Goal: Information Seeking & Learning: Learn about a topic

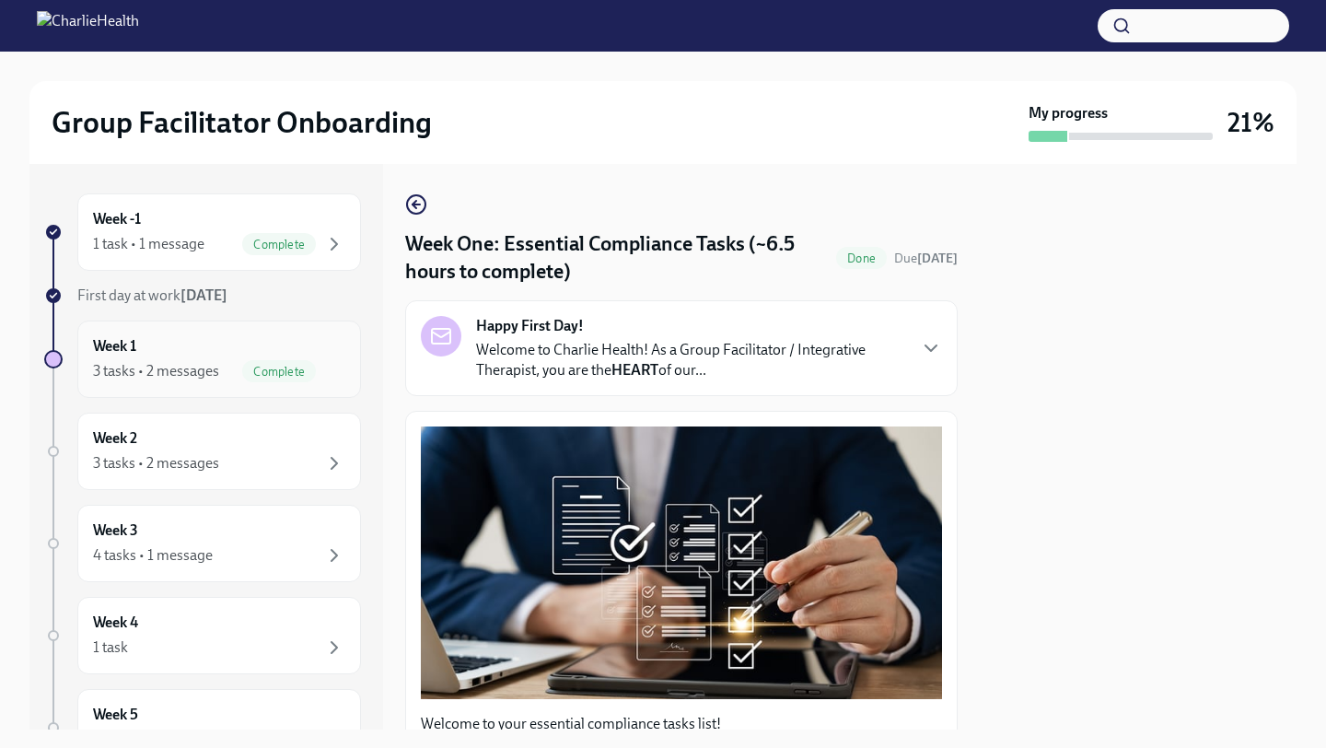
scroll to position [3838, 0]
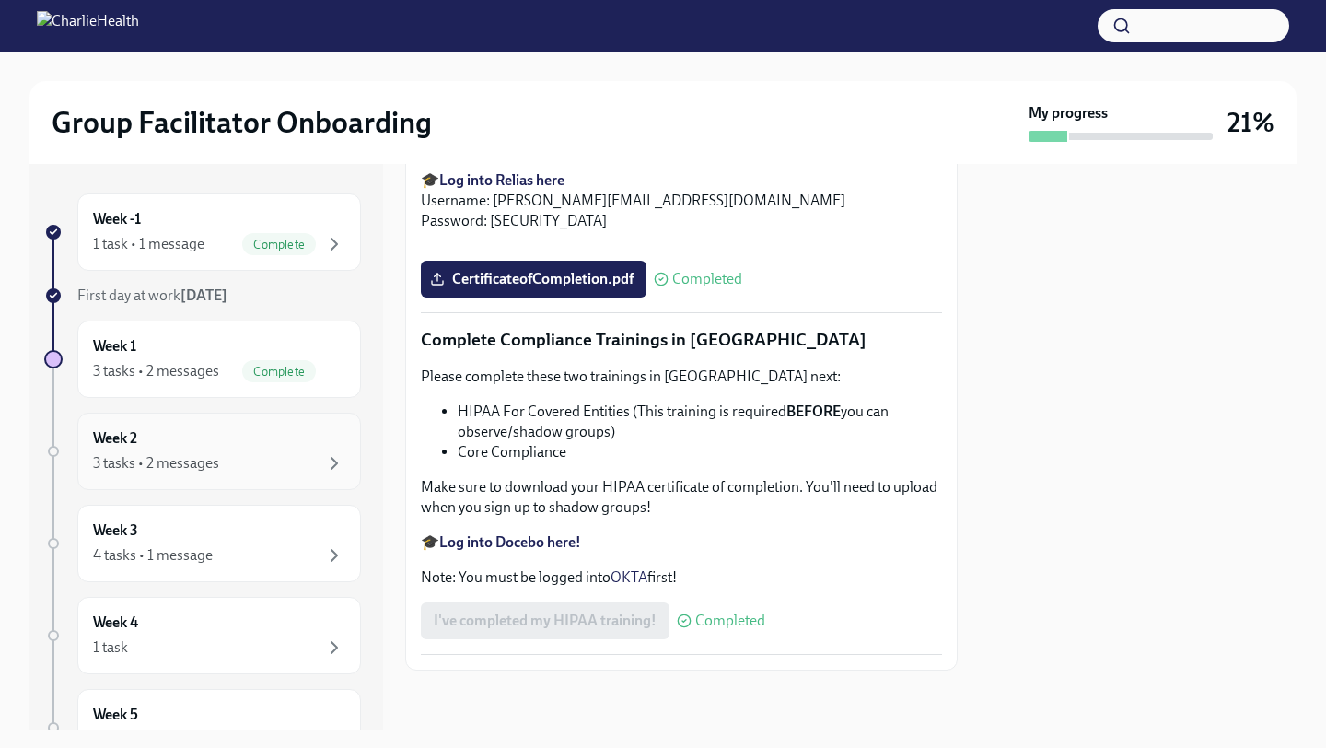
click at [145, 439] on div "Week 2 3 tasks • 2 messages" at bounding box center [219, 451] width 252 height 46
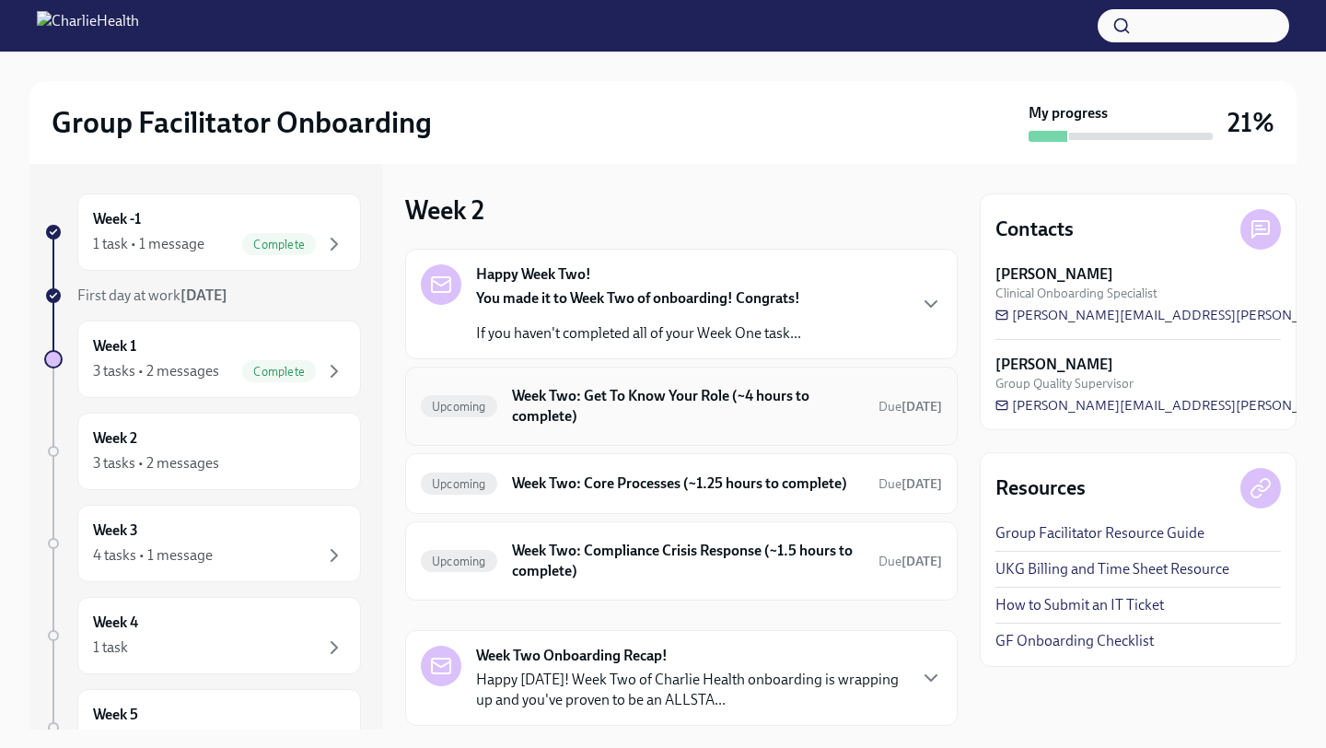
click at [770, 404] on h6 "Week Two: Get To Know Your Role (~4 hours to complete)" at bounding box center [688, 406] width 352 height 41
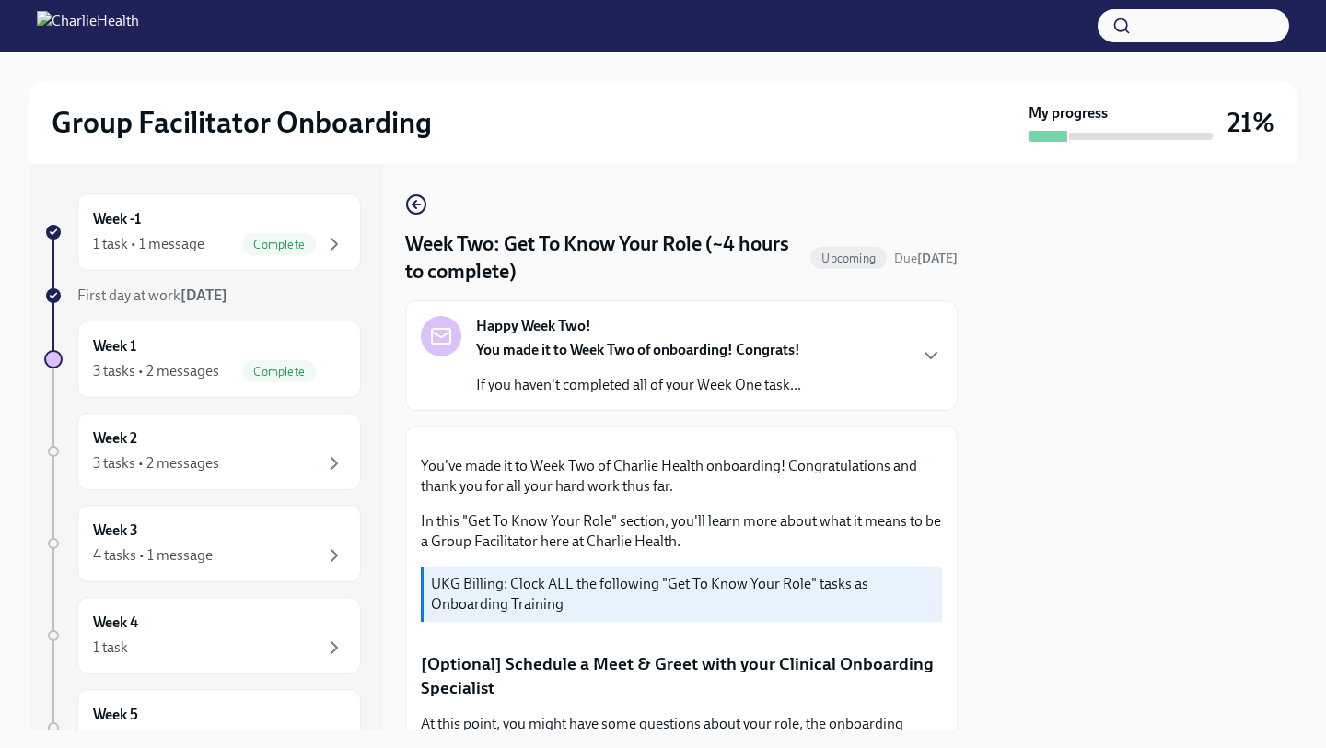
click at [1086, 435] on div at bounding box center [1138, 446] width 317 height 565
click at [960, 433] on div "Week -1 1 task • 1 message Complete First day at work [DATE] Week 1 3 tasks • 2…" at bounding box center [662, 446] width 1267 height 565
drag, startPoint x: 945, startPoint y: 408, endPoint x: 929, endPoint y: 624, distance: 217.0
click at [968, 469] on div "Week -1 1 task • 1 message Complete First day at work [DATE] Week 1 3 tasks • 2…" at bounding box center [662, 446] width 1267 height 565
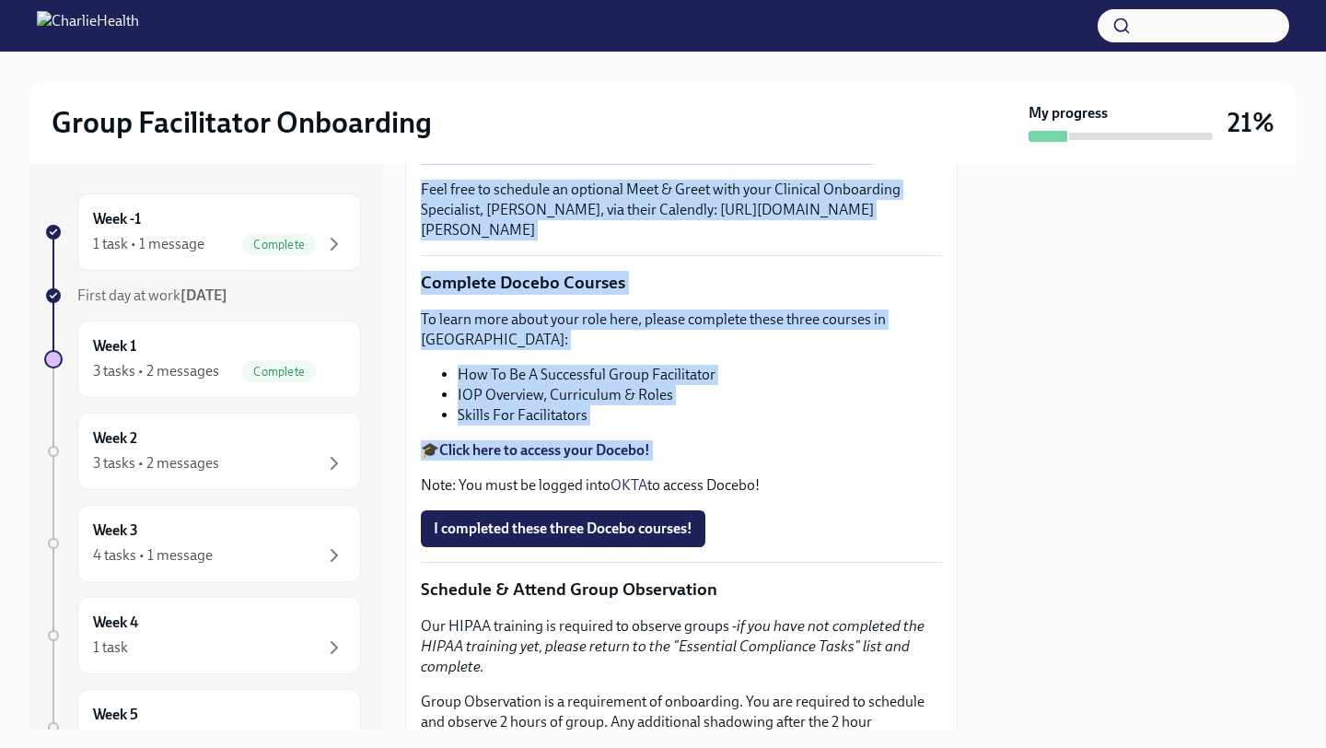
scroll to position [895, 0]
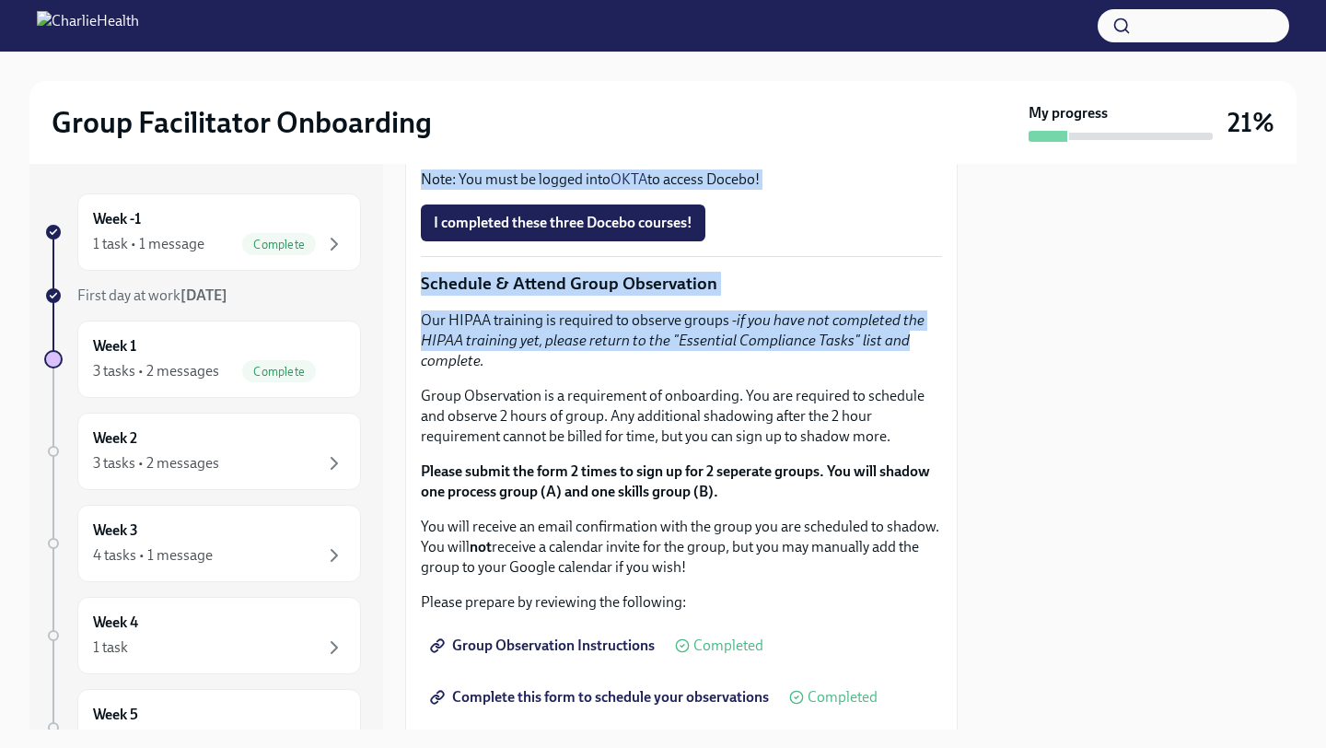
drag, startPoint x: 957, startPoint y: 446, endPoint x: 899, endPoint y: 699, distance: 259.5
click at [900, 726] on div "You've made it to Week Two of Charlie Health onboarding! Congratulations and th…" at bounding box center [681, 348] width 552 height 1636
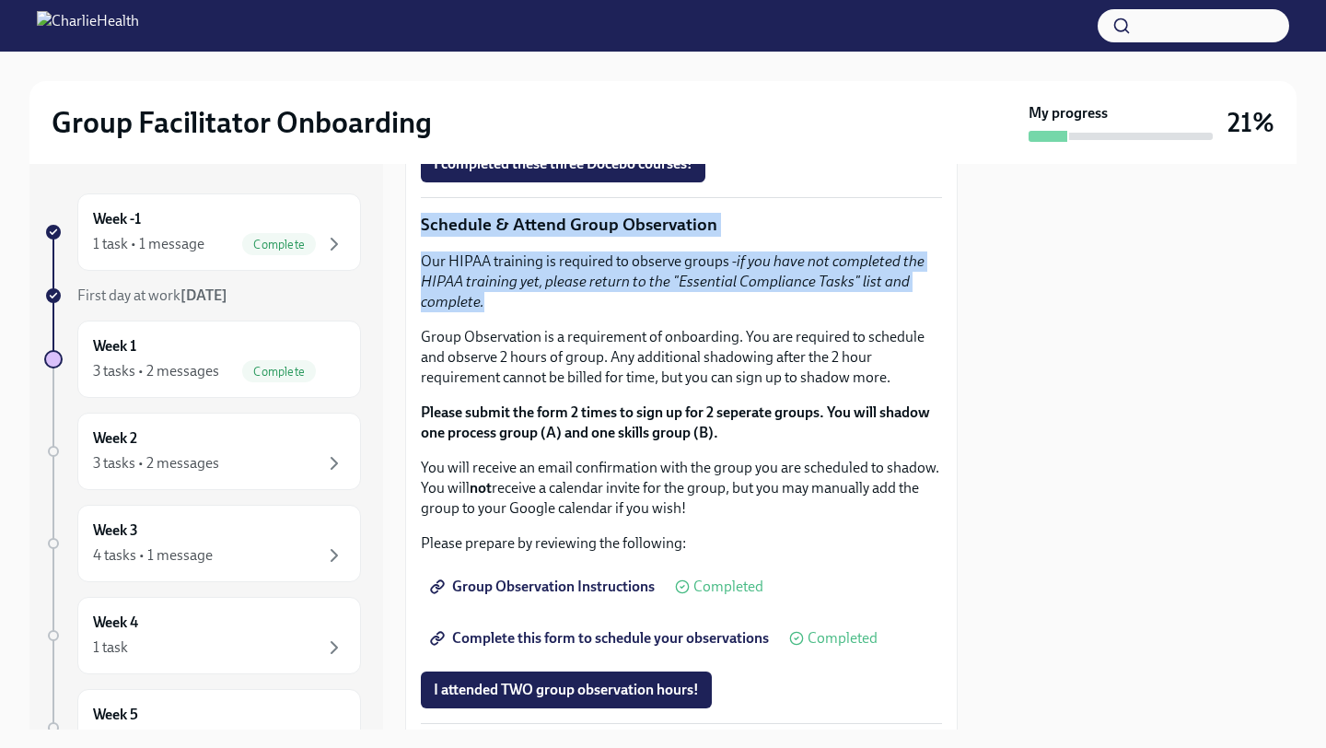
scroll to position [943, 0]
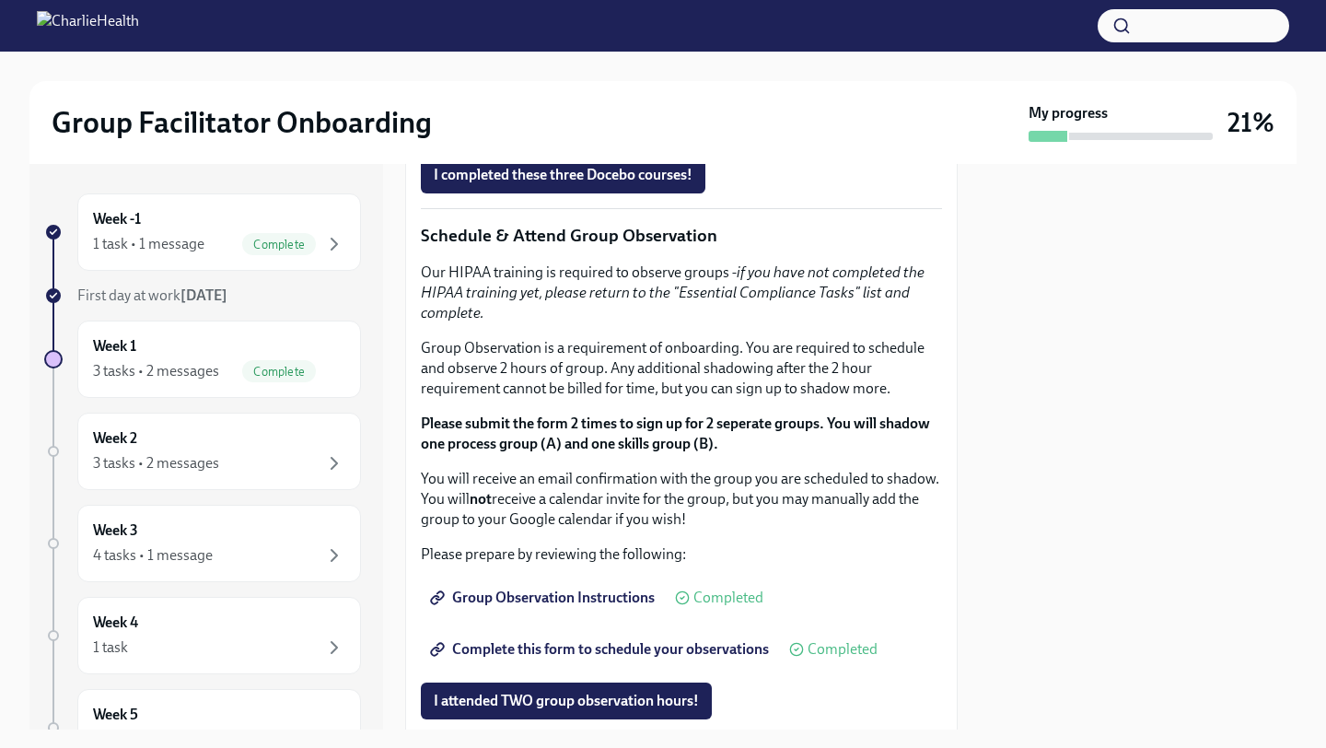
click at [897, 107] on p "🎓 Click here to access your Docebo!" at bounding box center [681, 97] width 521 height 20
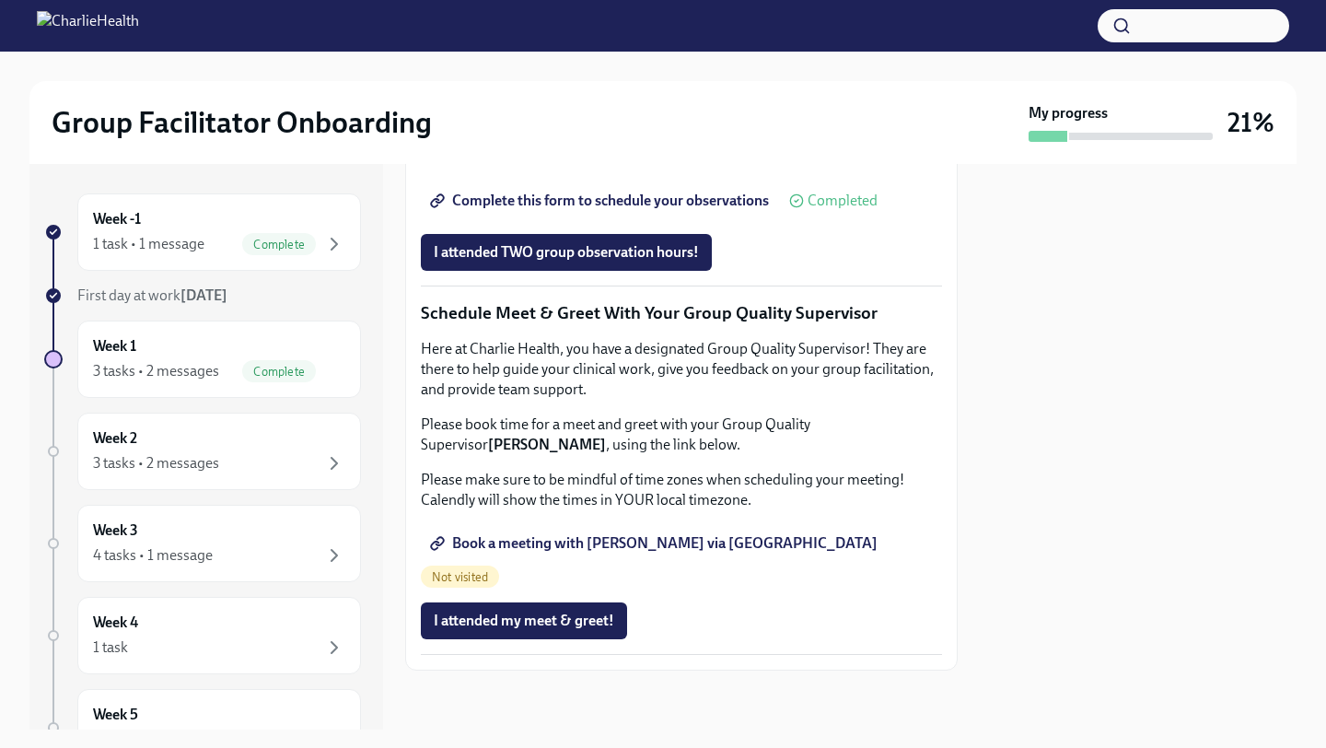
scroll to position [1442, 0]
click at [156, 551] on div "4 tasks • 1 message" at bounding box center [153, 555] width 120 height 20
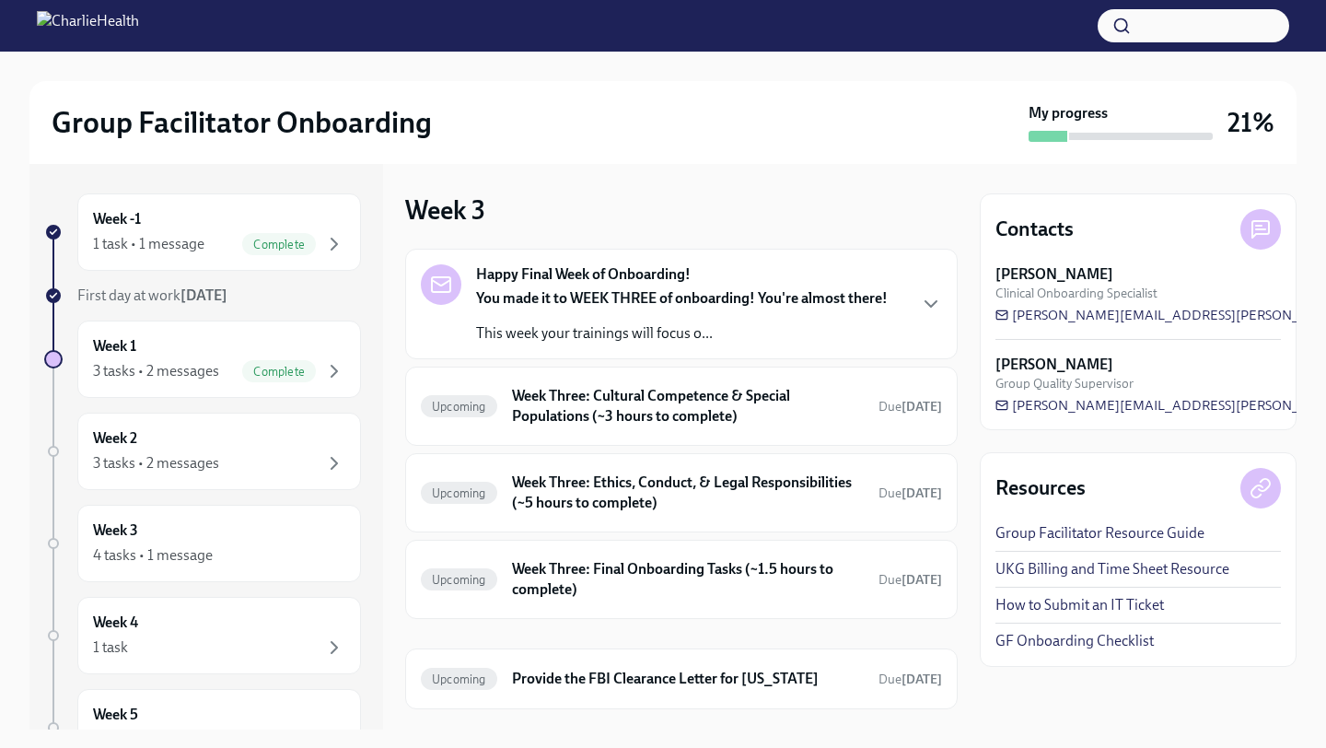
click at [964, 413] on div "Week -1 1 task • 1 message Complete First day at work [DATE] Week 1 3 tasks • 2…" at bounding box center [662, 446] width 1267 height 565
drag, startPoint x: 964, startPoint y: 413, endPoint x: 965, endPoint y: 723, distance: 309.3
click at [965, 723] on div "Week -1 1 task • 1 message Complete First day at work [DATE] Week 1 3 tasks • 2…" at bounding box center [662, 446] width 1267 height 565
click at [969, 686] on div "Week -1 1 task • 1 message Complete First day at work [DATE] Week 1 3 tasks • 2…" at bounding box center [662, 446] width 1267 height 565
click at [141, 653] on div "1 task" at bounding box center [219, 647] width 252 height 22
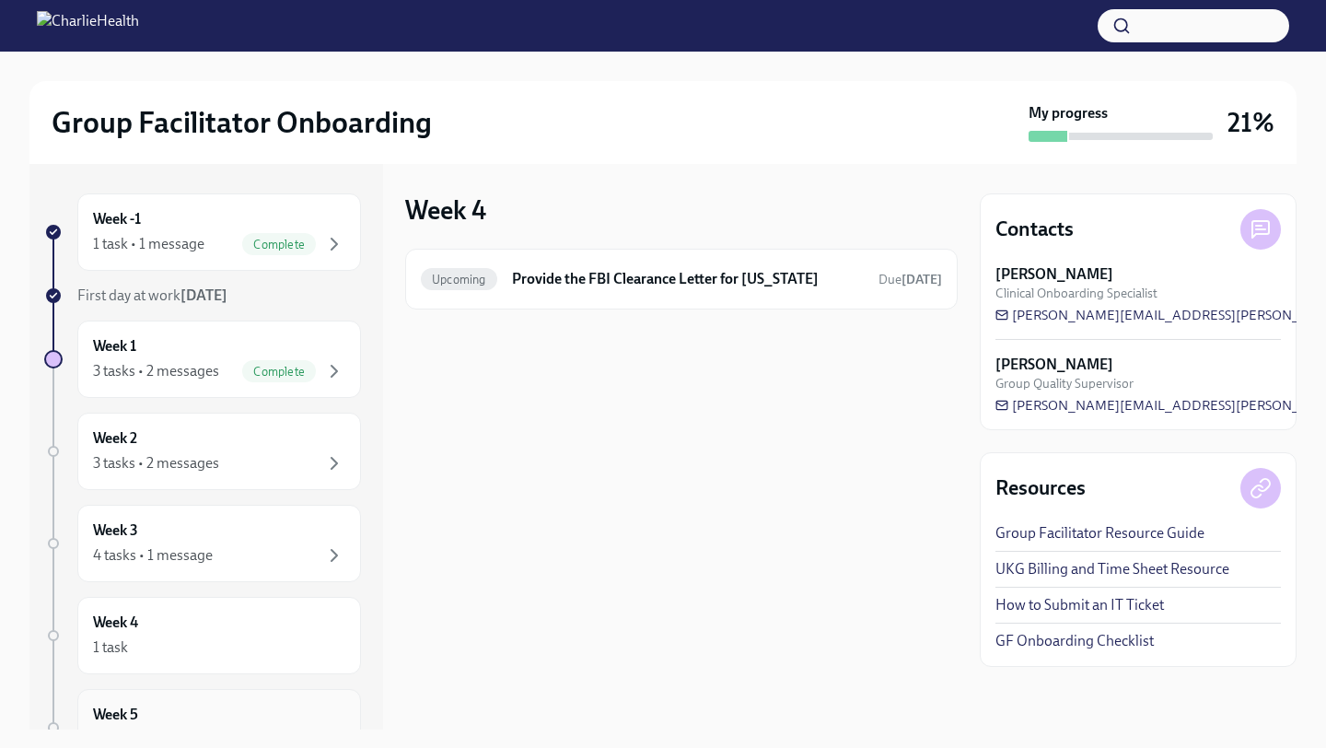
click at [122, 704] on h6 "Week 5" at bounding box center [115, 714] width 45 height 20
click at [430, 576] on div "Week 5 Upcoming Provide the FBI Clearance Letter for [US_STATE] Due [DATE]" at bounding box center [681, 446] width 552 height 565
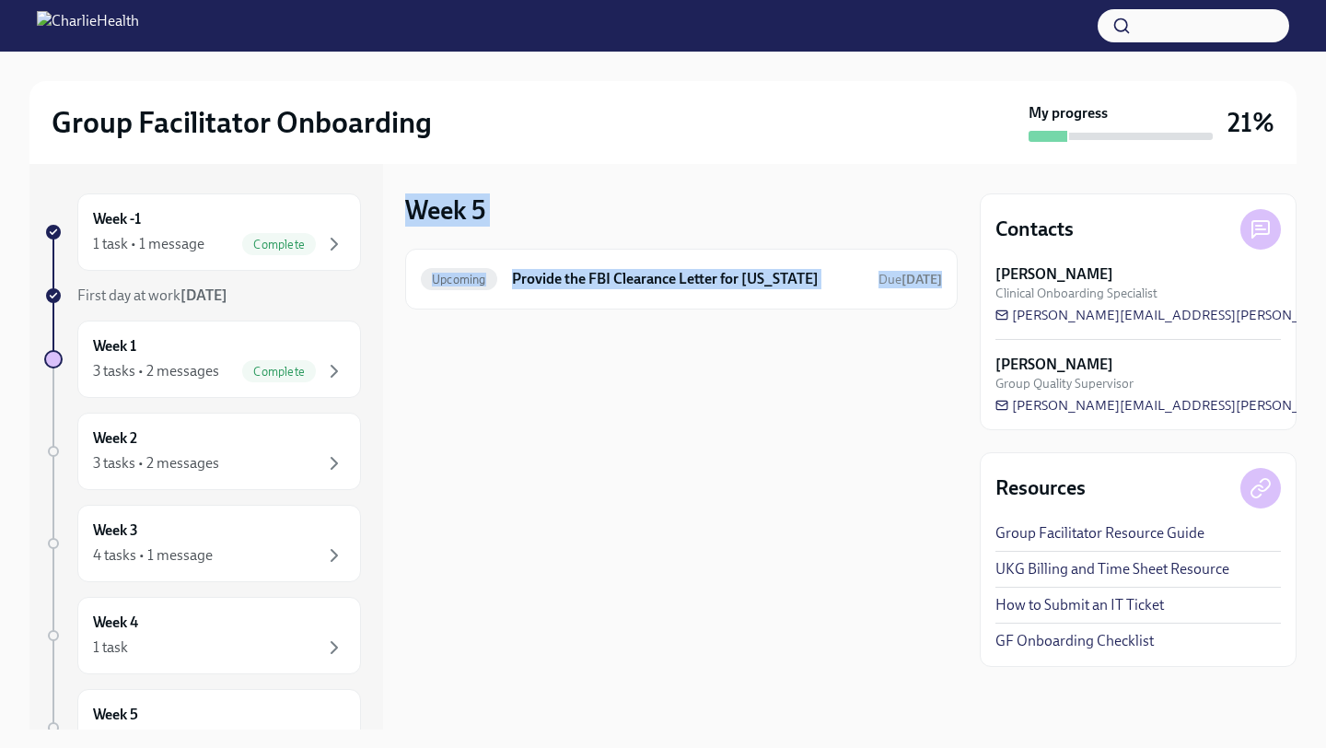
drag, startPoint x: 402, startPoint y: 575, endPoint x: 374, endPoint y: 698, distance: 125.7
click at [374, 698] on div "Week -1 1 task • 1 message Complete First day at work [DATE] Week 1 3 tasks • 2…" at bounding box center [662, 446] width 1267 height 565
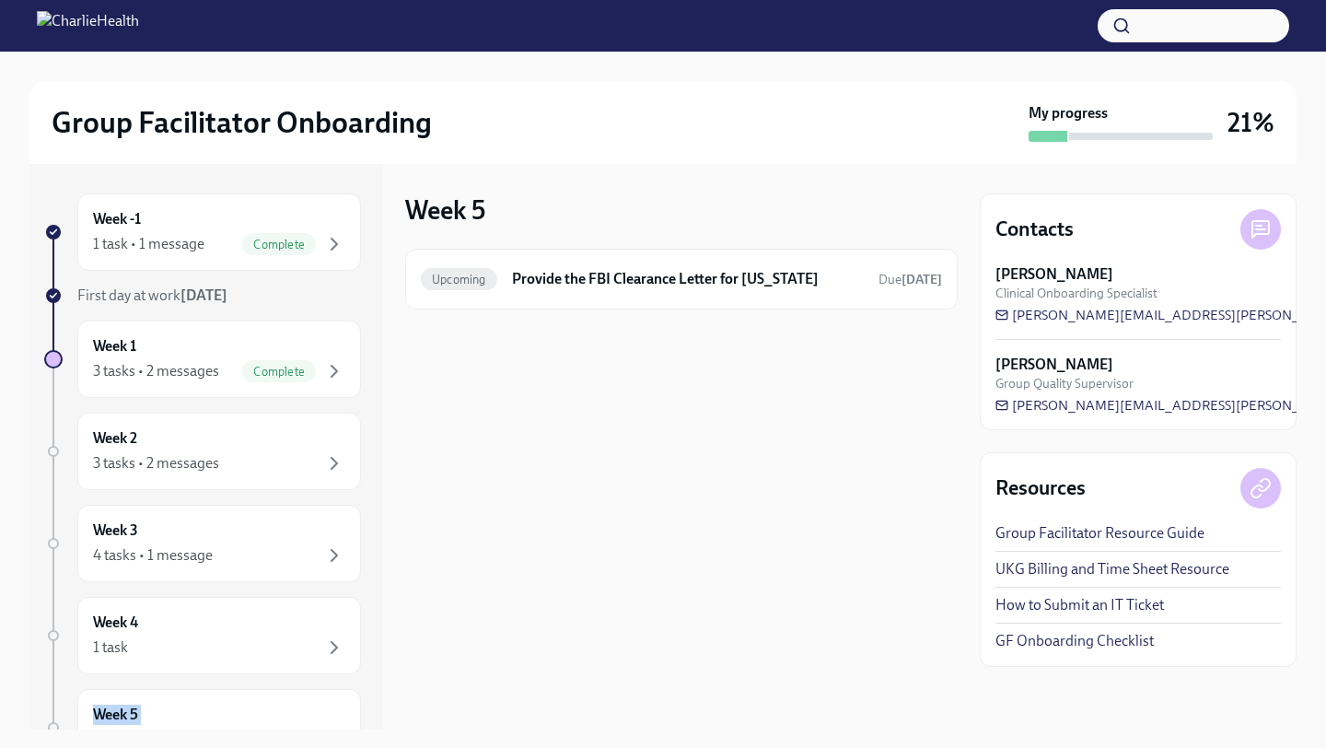
drag, startPoint x: 388, startPoint y: 650, endPoint x: 381, endPoint y: 747, distance: 96.9
click at [381, 747] on div "Group Facilitator Onboarding My progress 21% Week -1 1 task • 1 message Complet…" at bounding box center [663, 374] width 1326 height 748
click at [505, 531] on div "Week 5 Upcoming Provide the FBI Clearance Letter for [US_STATE] Due [DATE]" at bounding box center [681, 446] width 552 height 565
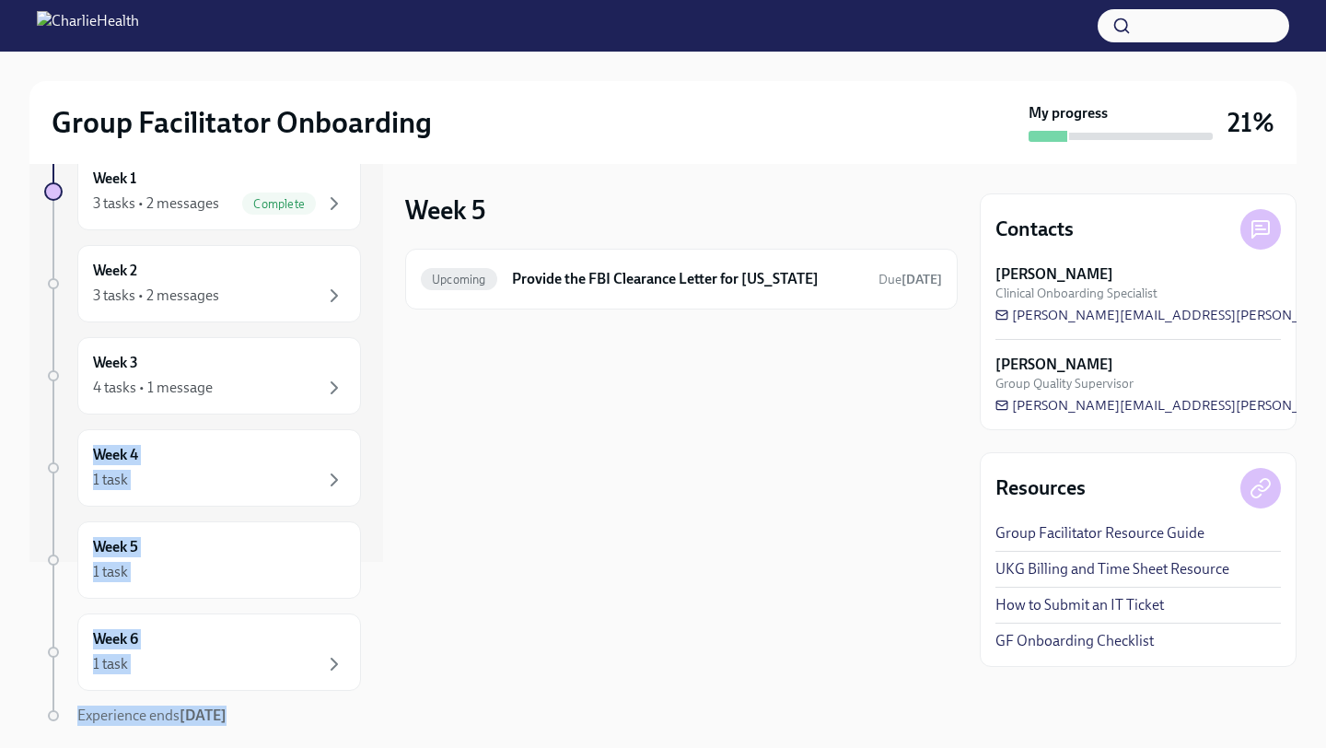
scroll to position [238, 0]
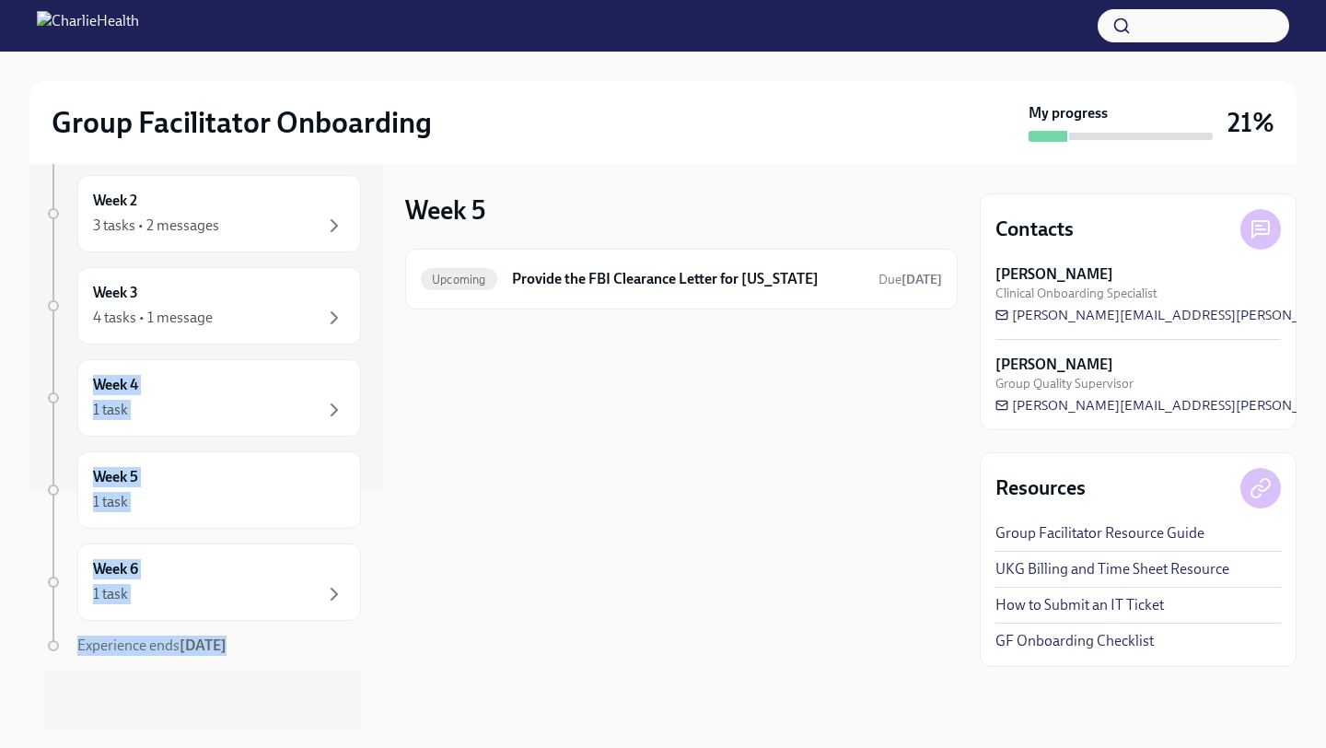
drag, startPoint x: 376, startPoint y: 516, endPoint x: 390, endPoint y: 686, distance: 171.0
click at [390, 686] on div "Week -1 1 task • 1 message Complete First day at work [DATE] Week 1 3 tasks • 2…" at bounding box center [662, 446] width 1267 height 565
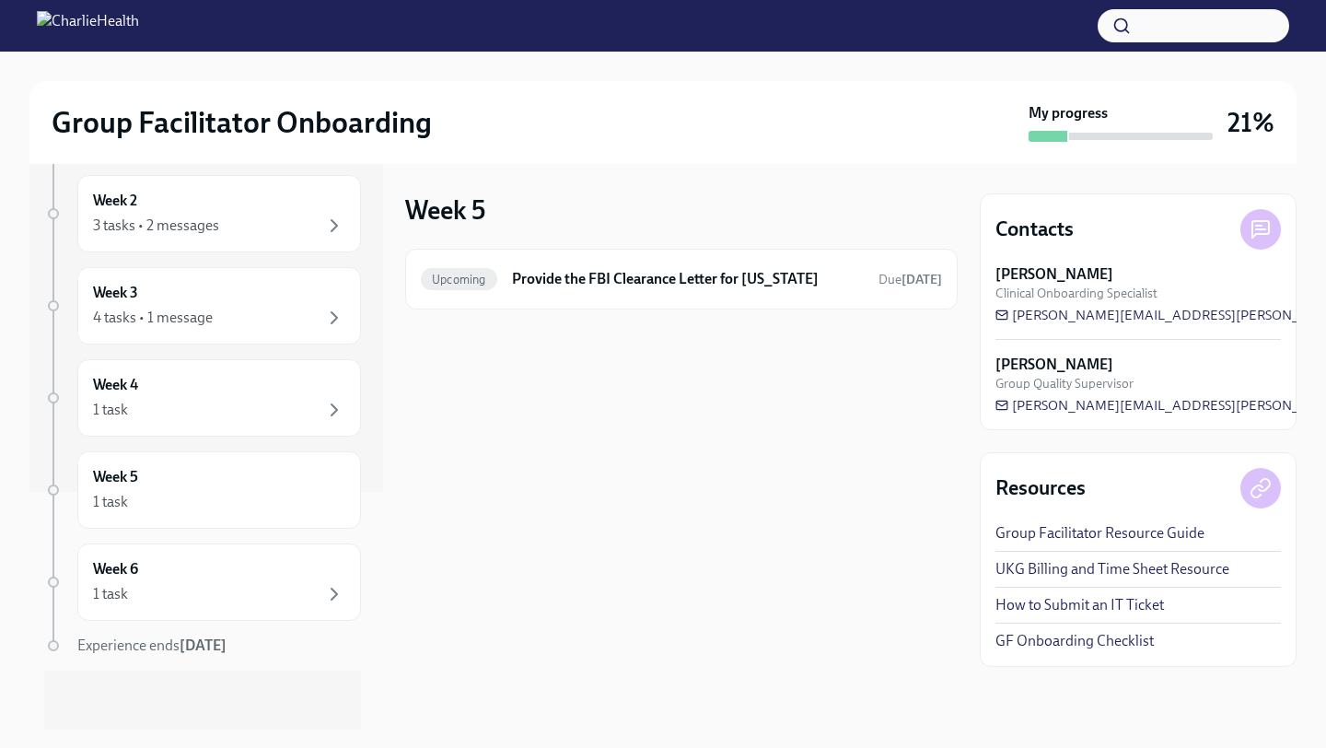
click at [424, 544] on div "Week 5 Upcoming Provide the FBI Clearance Letter for [US_STATE] Due [DATE]" at bounding box center [681, 446] width 552 height 565
click at [136, 571] on h6 "Week 6" at bounding box center [115, 569] width 45 height 20
click at [157, 497] on div "1 task" at bounding box center [219, 502] width 252 height 22
click at [164, 400] on div "1 task" at bounding box center [219, 410] width 252 height 22
click at [169, 332] on div "Week 3 4 tasks • 1 message" at bounding box center [219, 305] width 284 height 77
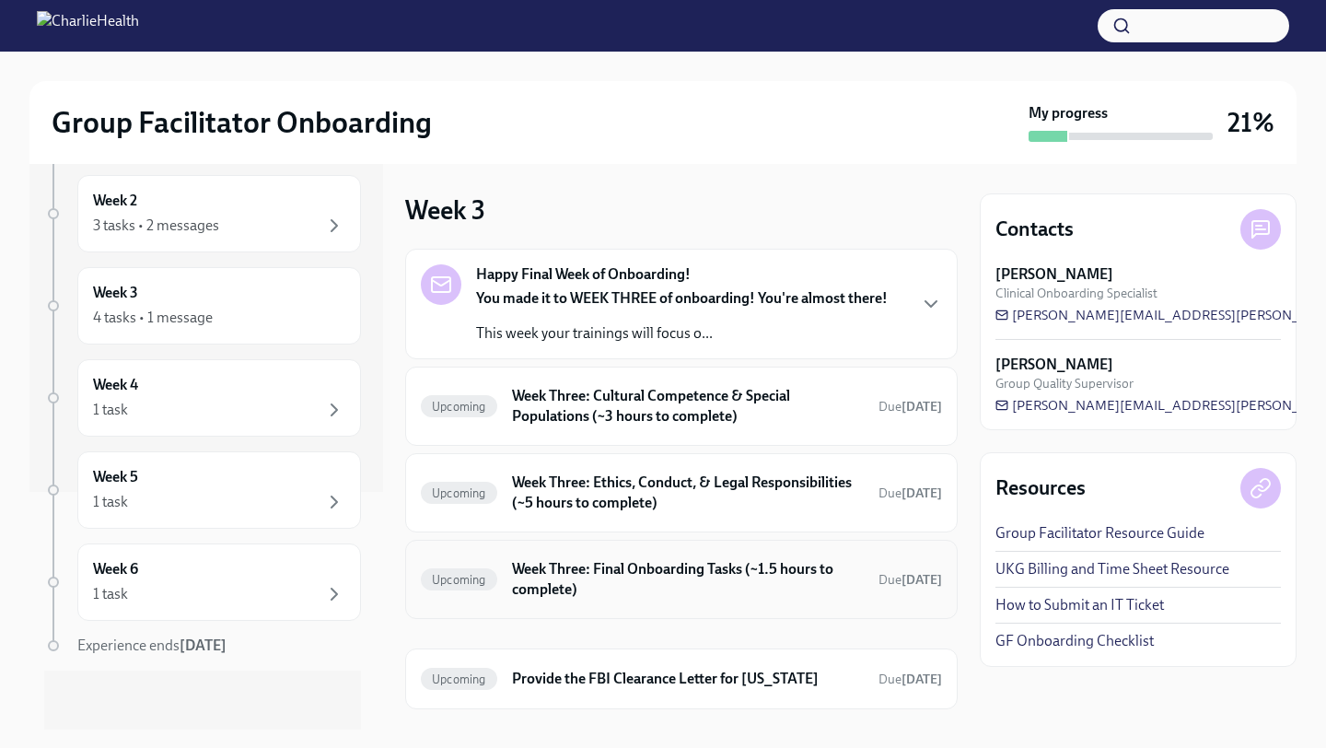
click at [565, 581] on h6 "Week Three: Final Onboarding Tasks (~1.5 hours to complete)" at bounding box center [688, 579] width 352 height 41
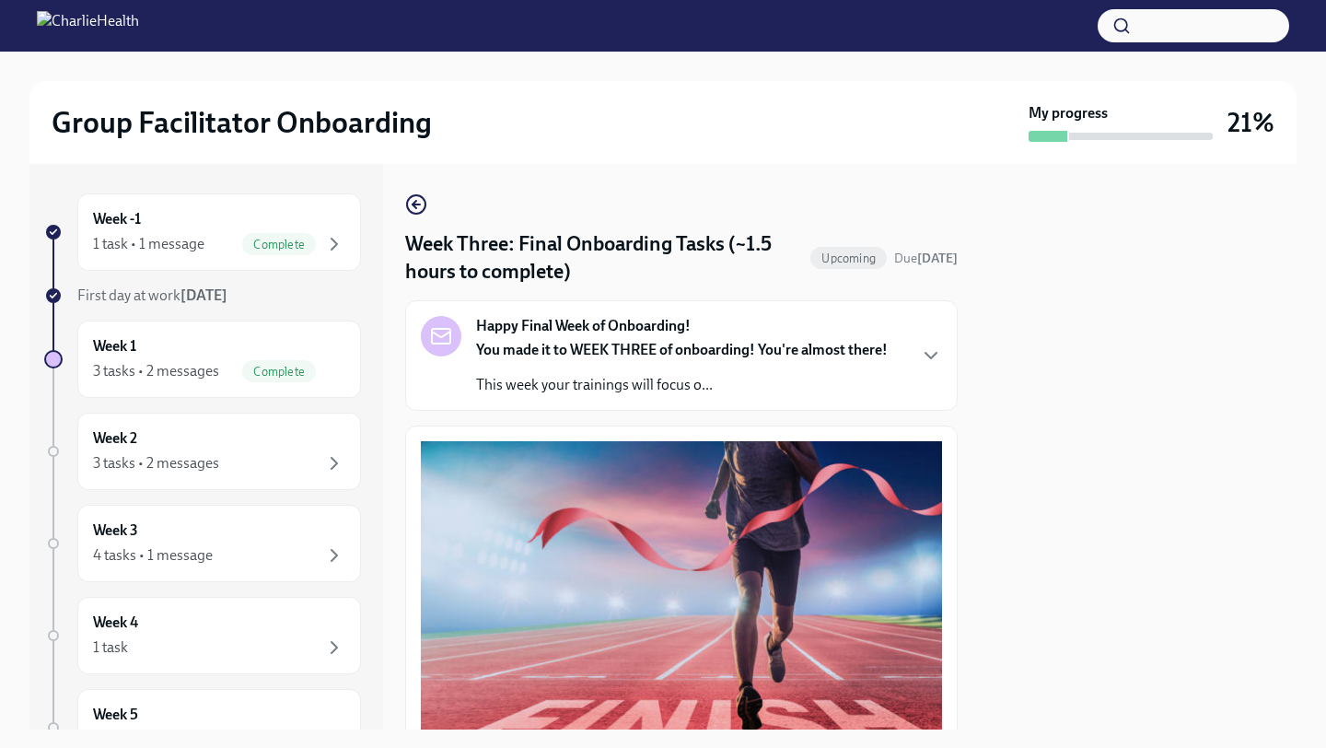
click at [978, 489] on div "Week -1 1 task • 1 message Complete First day at work [DATE] Week 1 3 tasks • 2…" at bounding box center [662, 446] width 1267 height 565
drag, startPoint x: 953, startPoint y: 466, endPoint x: 933, endPoint y: 661, distance: 196.2
drag, startPoint x: 953, startPoint y: 531, endPoint x: 912, endPoint y: 747, distance: 219.2
click at [912, 747] on div "Group Facilitator Onboarding My progress 21% Week -1 1 task • 1 message Complet…" at bounding box center [663, 374] width 1326 height 748
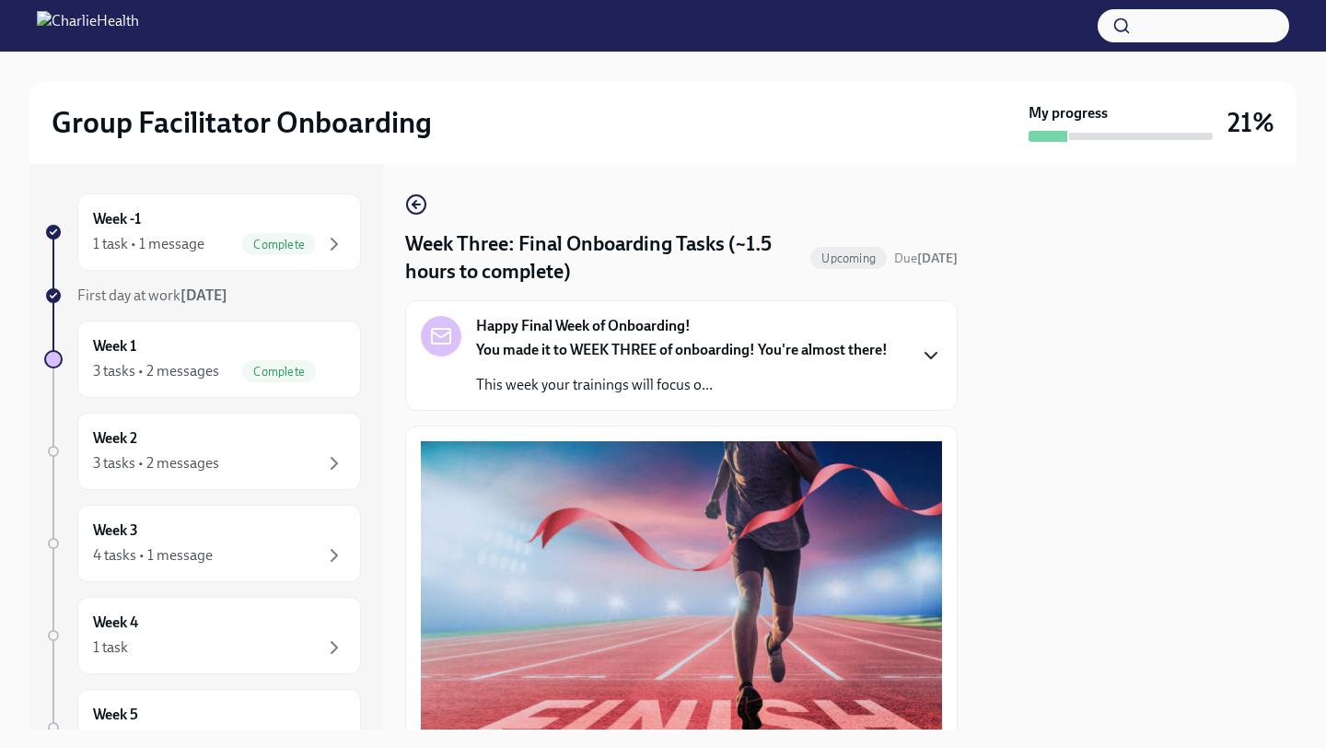
click at [936, 351] on icon "button" at bounding box center [931, 355] width 22 height 22
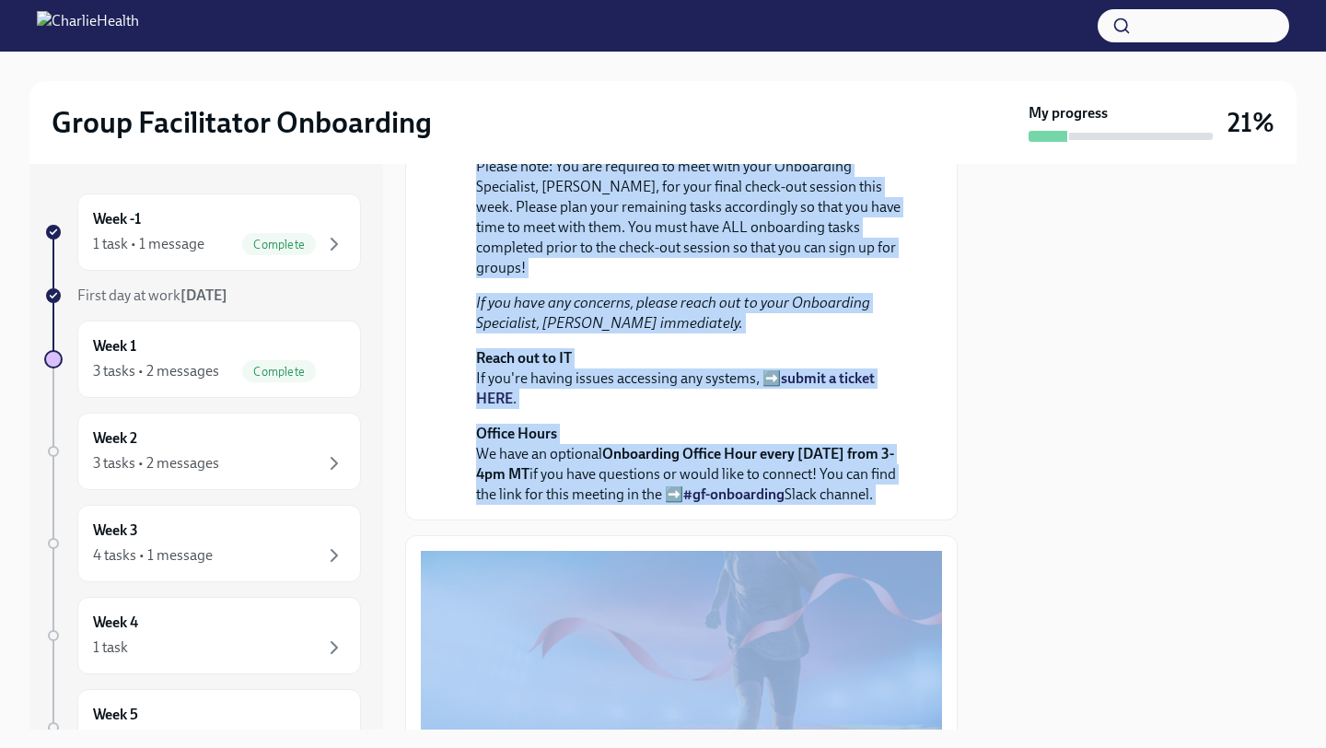
scroll to position [588, 0]
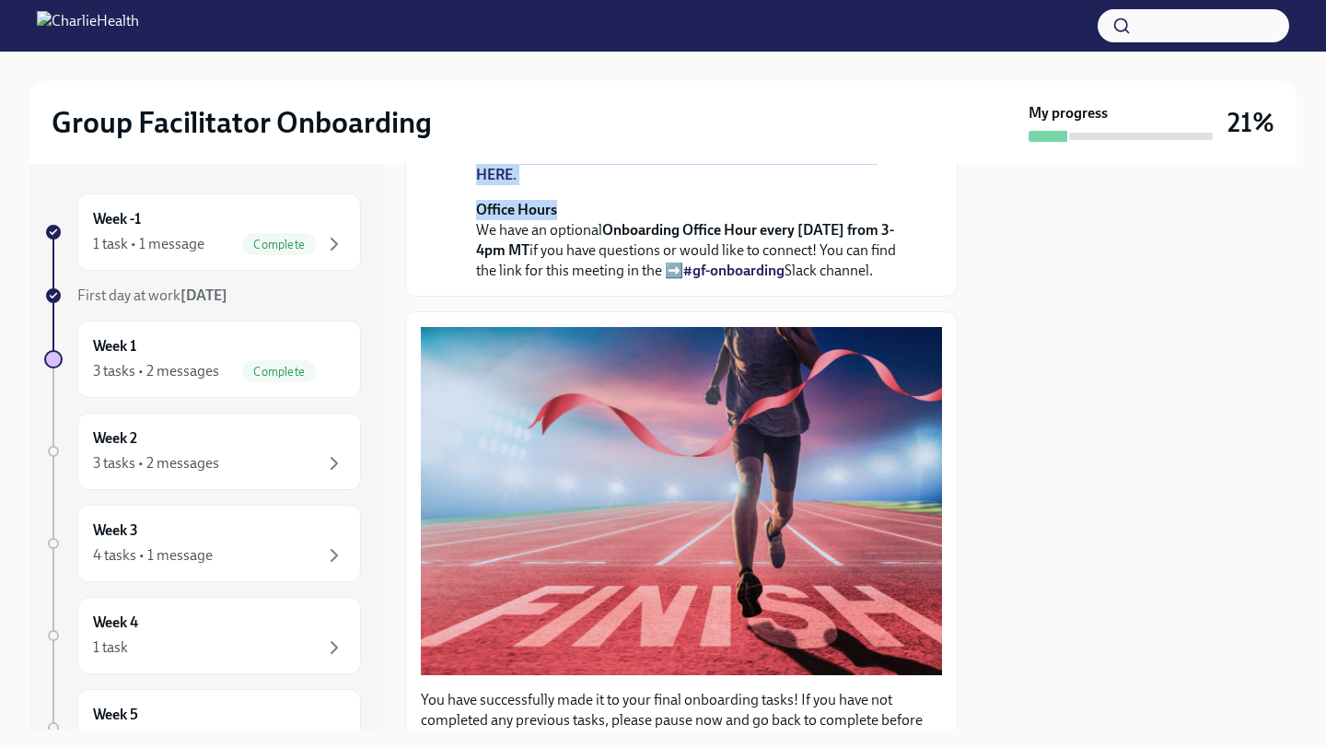
drag, startPoint x: 937, startPoint y: 445, endPoint x: 859, endPoint y: 428, distance: 80.0
click at [859, 281] on div "[DATE] You made it to WEEK THREE of onboarding! You're almost there! This week …" at bounding box center [681, 27] width 521 height 505
click at [843, 281] on div "You made it to WEEK THREE of onboarding! You're almost there! This week your tr…" at bounding box center [694, 51] width 436 height 458
click at [841, 281] on div "You made it to WEEK THREE of onboarding! You're almost there! This week your tr…" at bounding box center [694, 51] width 436 height 458
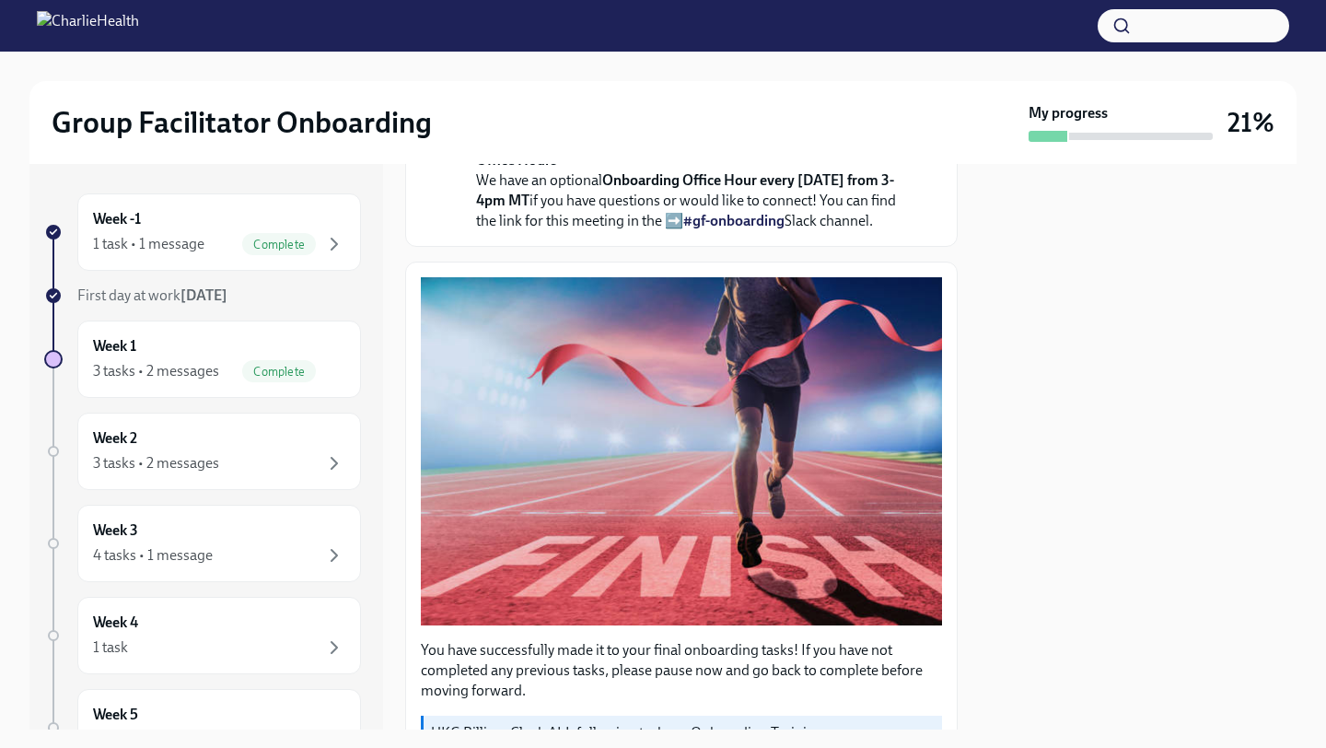
scroll to position [759, 0]
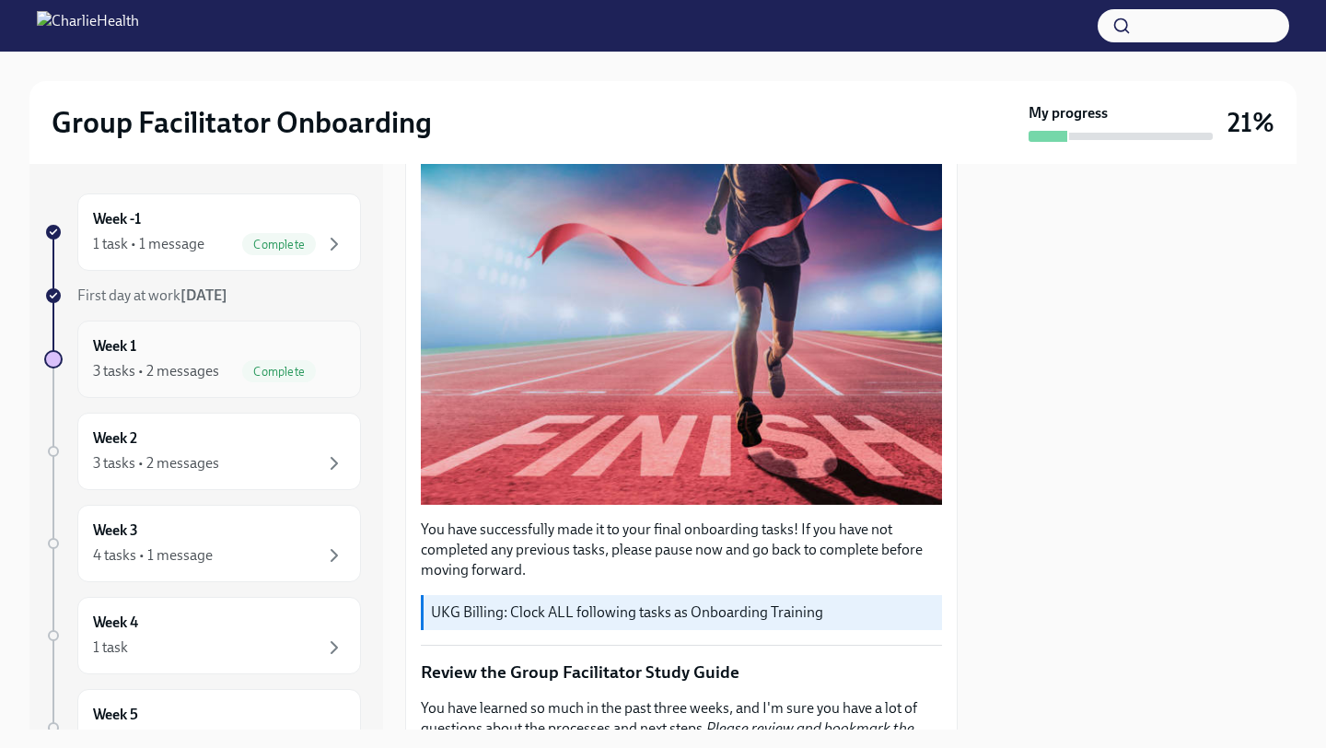
click at [158, 372] on div "3 tasks • 2 messages" at bounding box center [156, 371] width 126 height 20
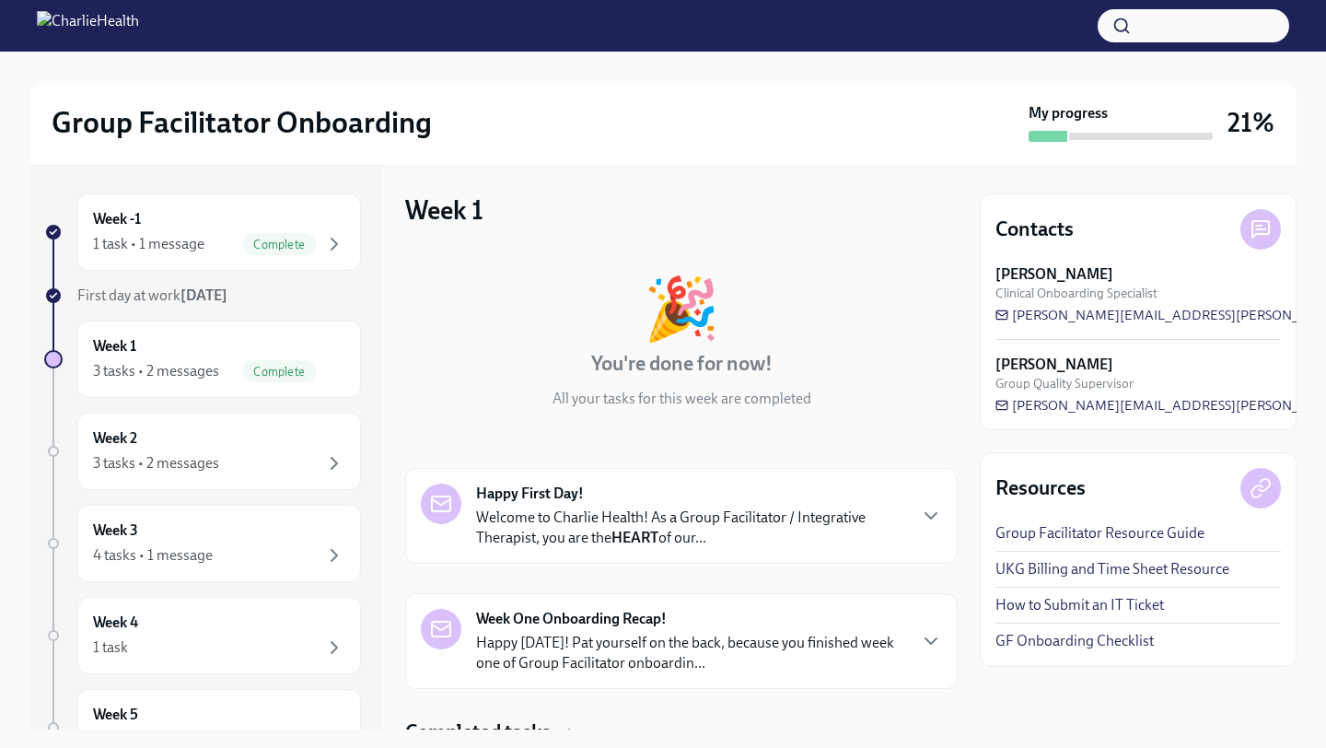
click at [928, 397] on div "🎉 You're done for now! All your tasks for this week are completed" at bounding box center [681, 343] width 552 height 131
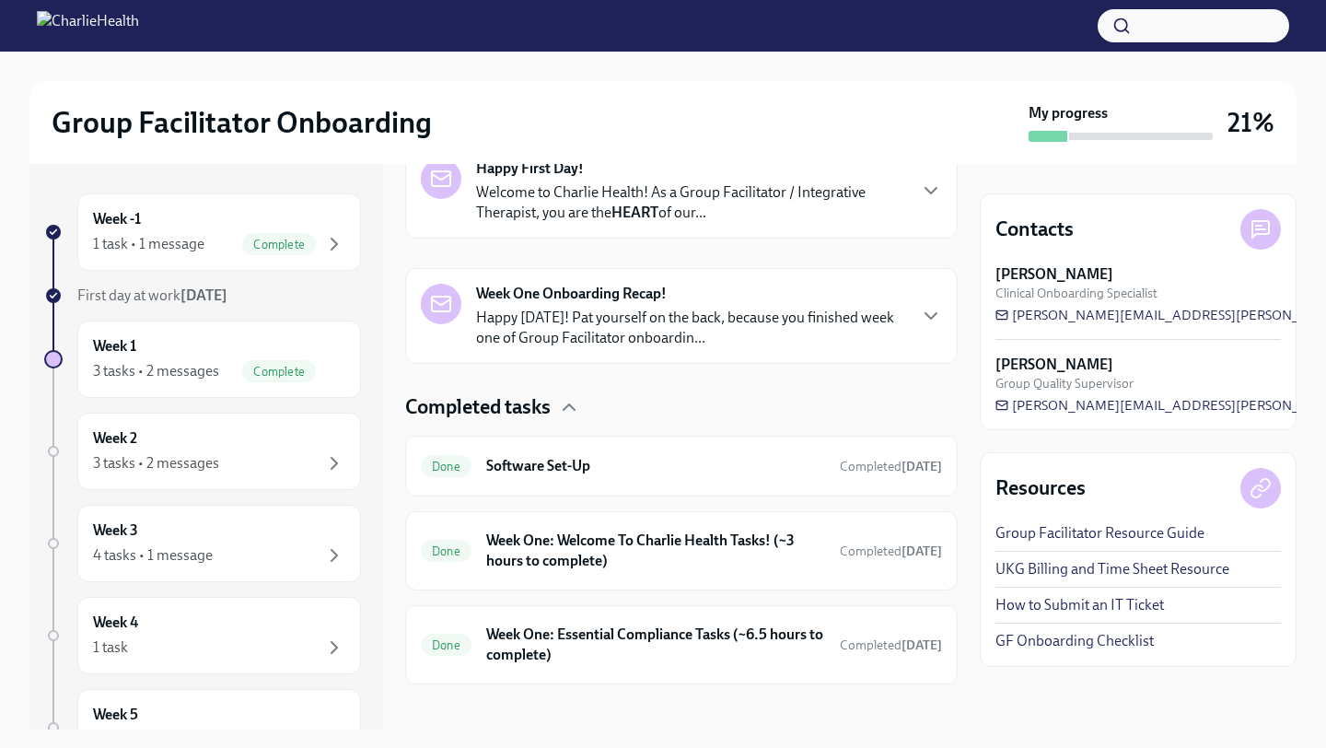
scroll to position [339, 0]
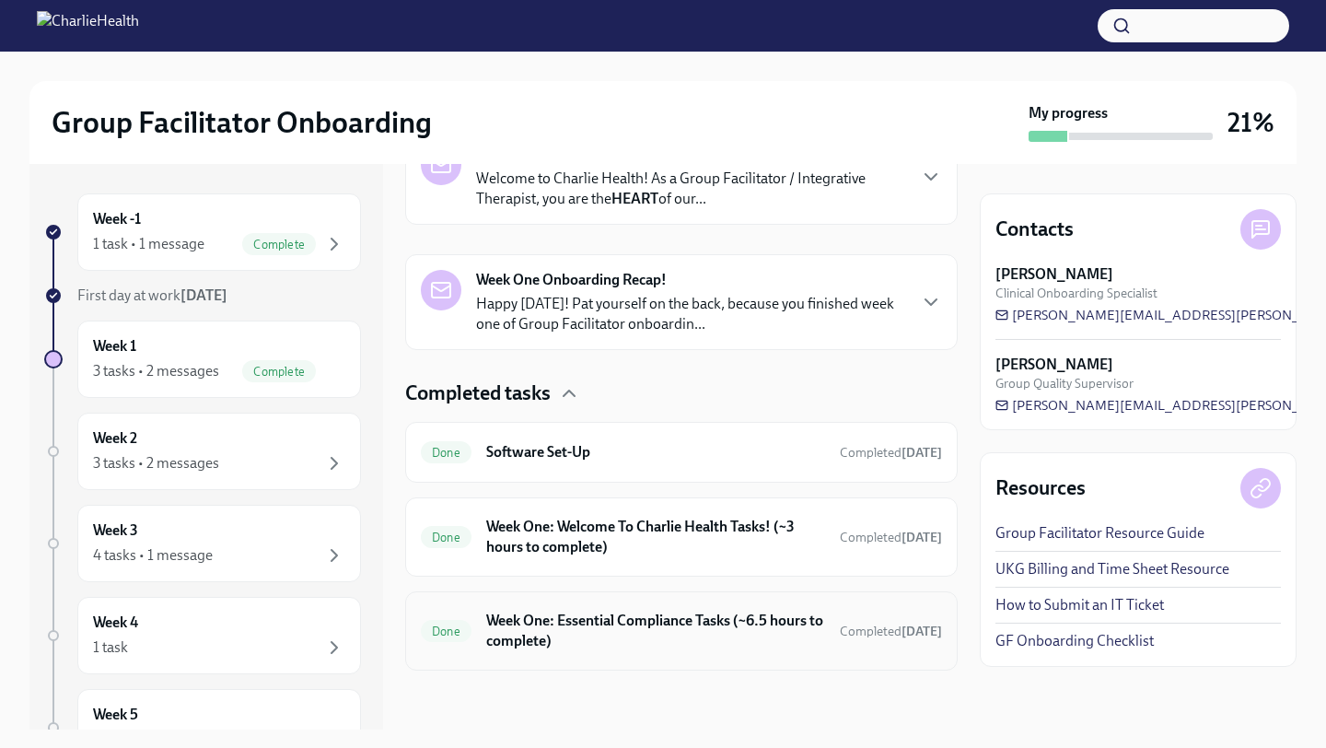
click at [822, 632] on div "Done Week One: Essential Compliance Tasks (~6.5 hours to complete) Completed [D…" at bounding box center [681, 631] width 521 height 48
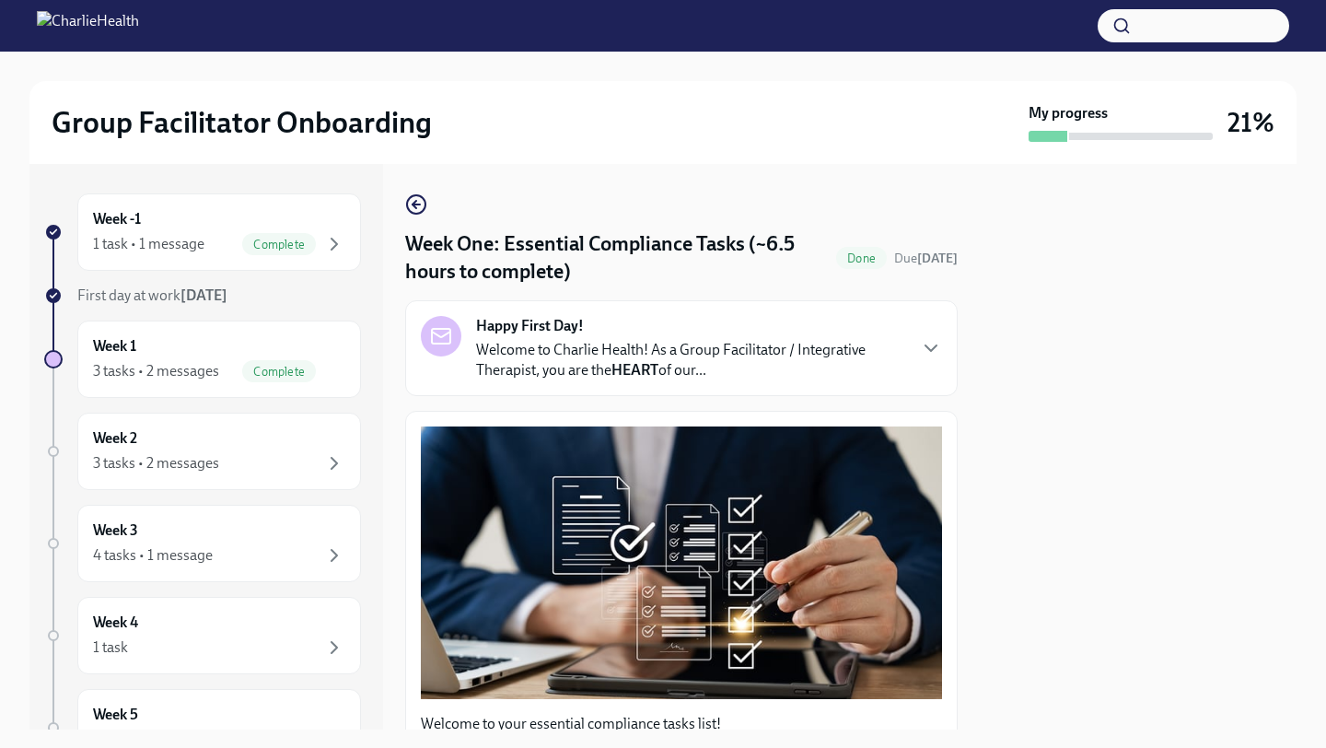
click at [964, 479] on div "Week -1 1 task • 1 message Complete First day at work [DATE] Week 1 3 tasks • 2…" at bounding box center [662, 446] width 1267 height 565
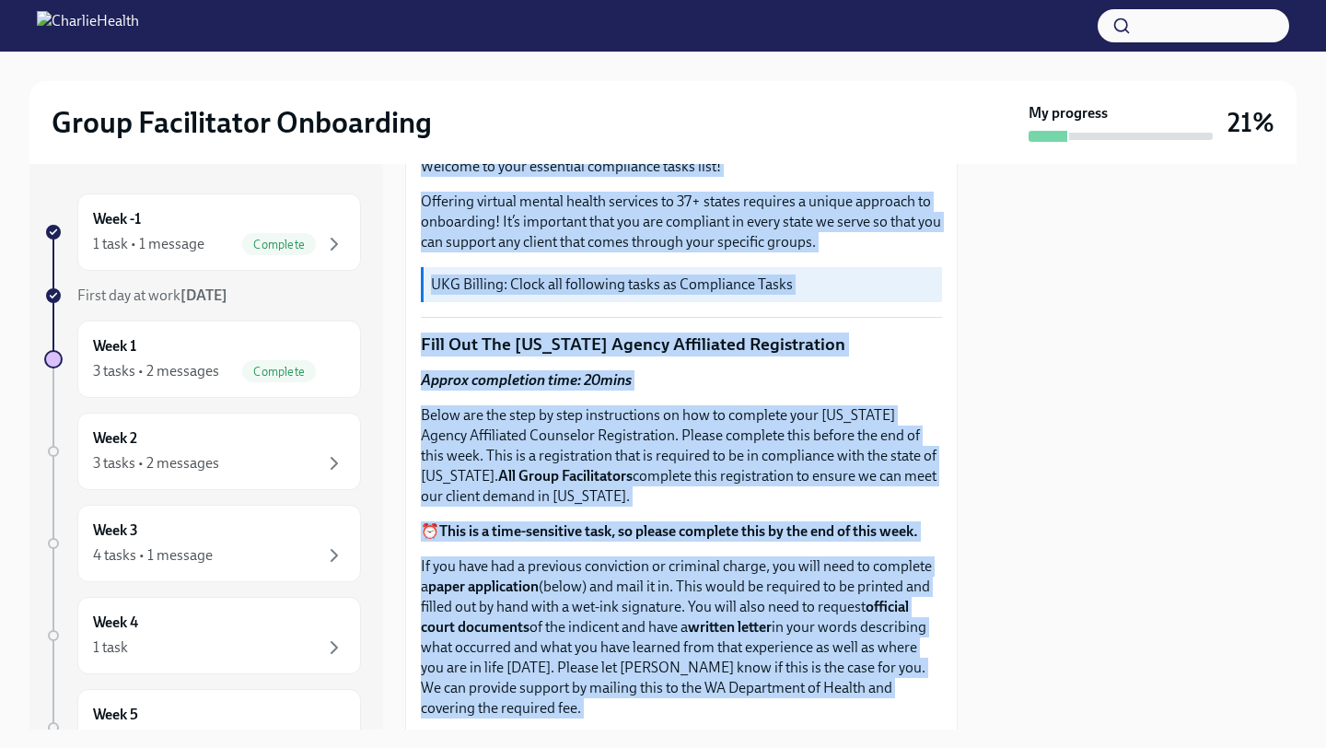
drag, startPoint x: 951, startPoint y: 475, endPoint x: 908, endPoint y: 703, distance: 232.4
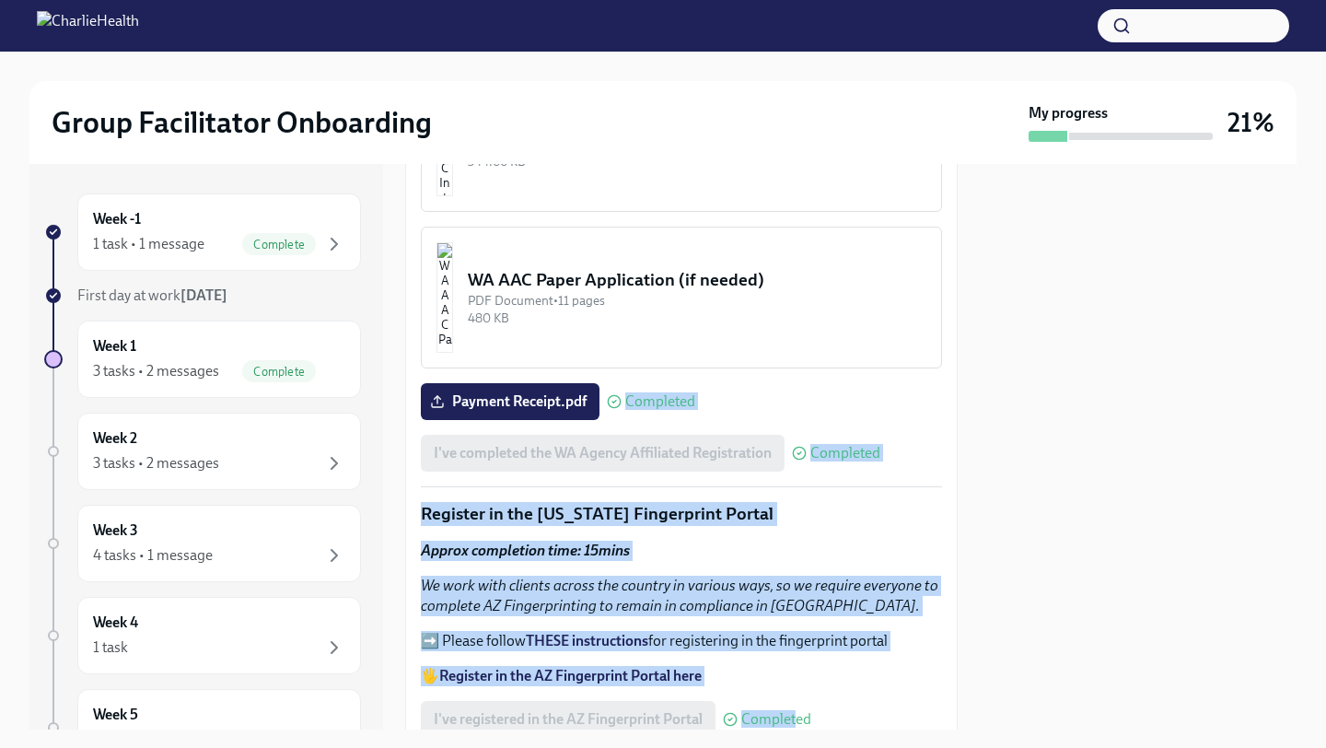
drag, startPoint x: 941, startPoint y: 313, endPoint x: 796, endPoint y: 729, distance: 440.5
click at [796, 729] on div "Group Facilitator Onboarding My progress 21% Week -1 1 task • 1 message Complet…" at bounding box center [663, 374] width 1326 height 748
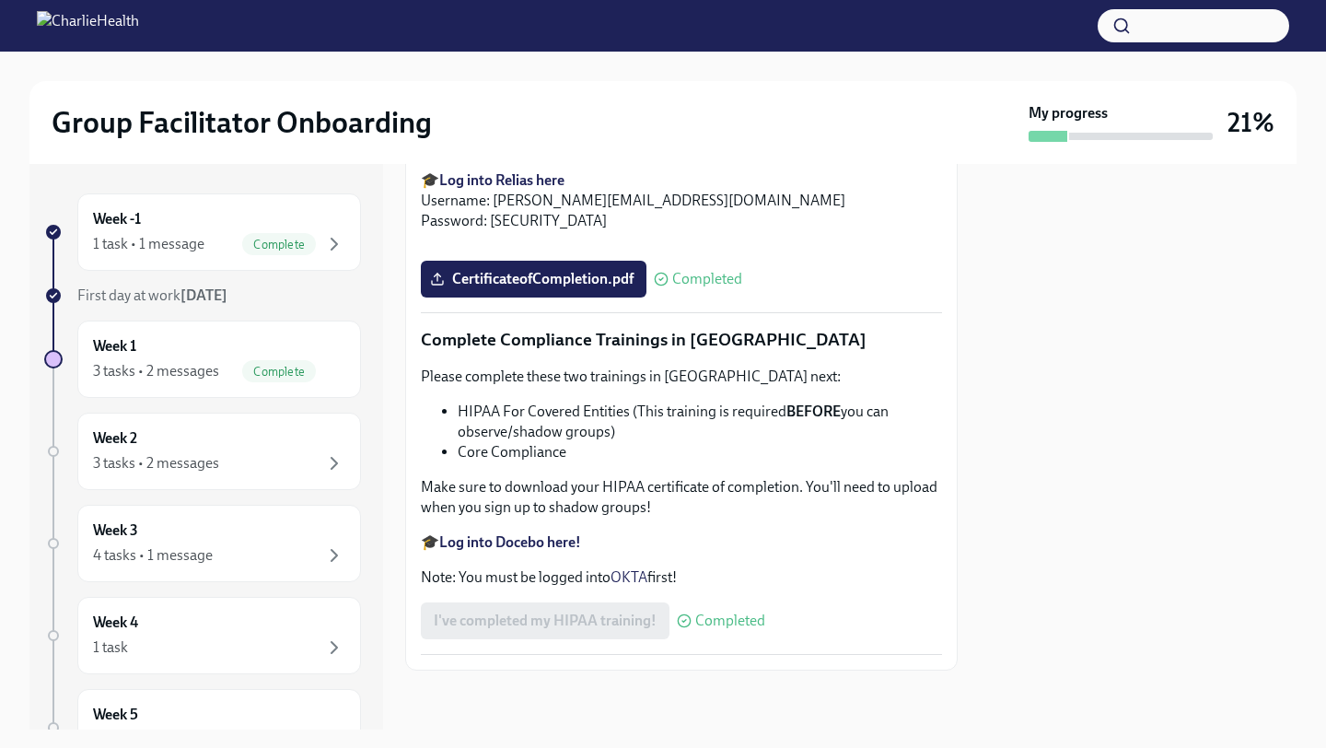
scroll to position [3931, 0]
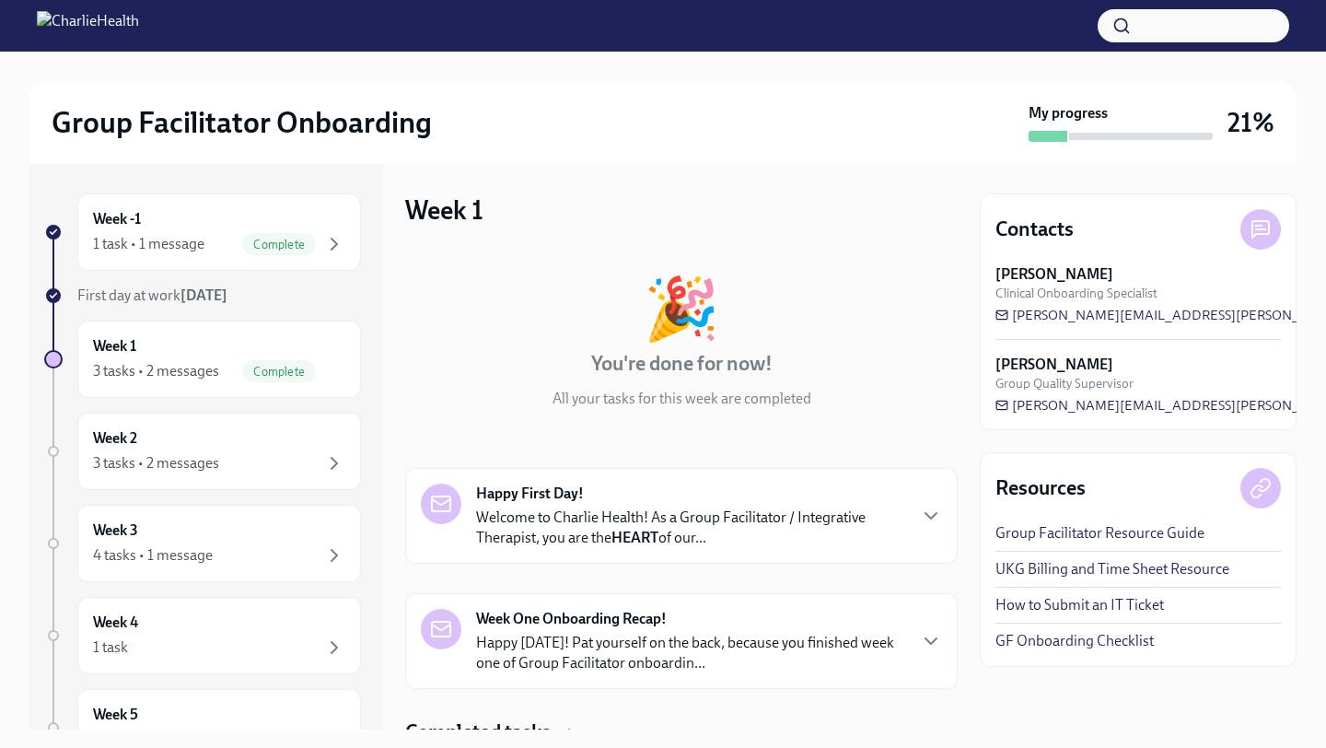
click at [886, 440] on div "🎉 You're done for now! All your tasks for this week are completed Happy First D…" at bounding box center [681, 629] width 552 height 760
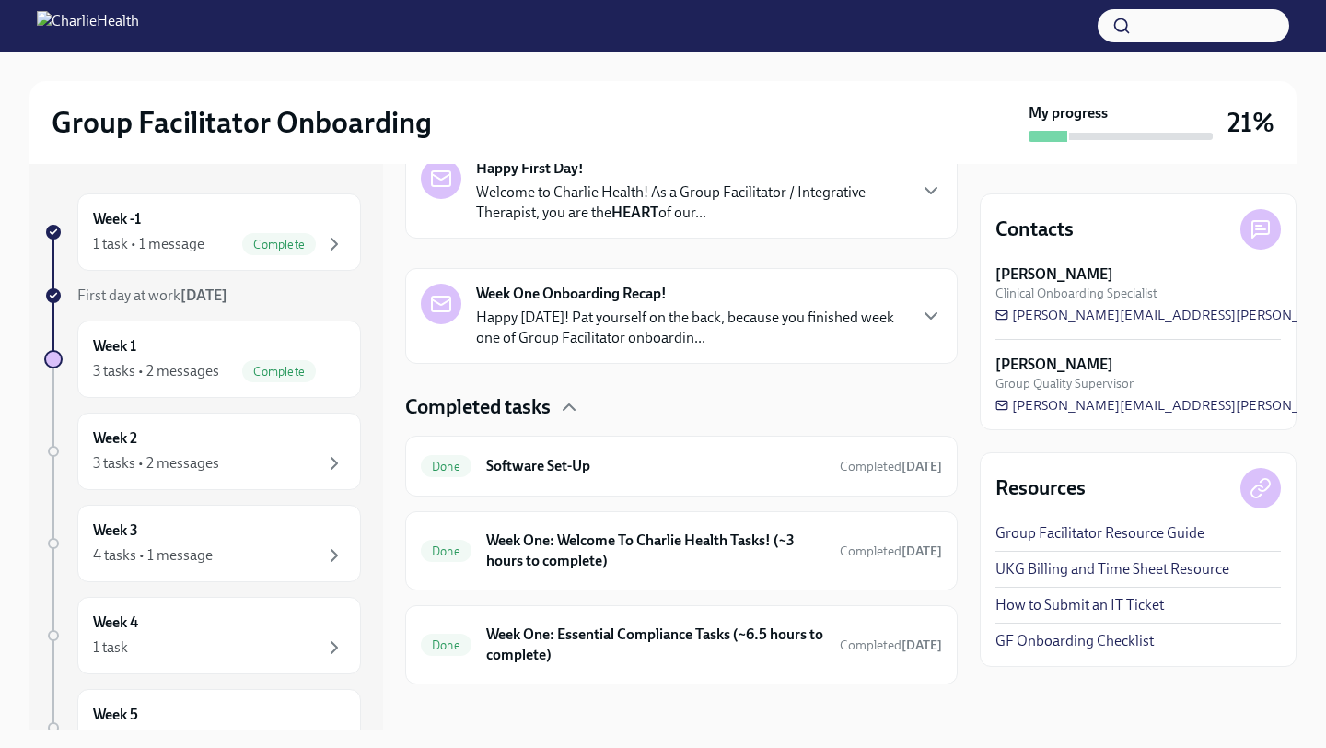
scroll to position [339, 0]
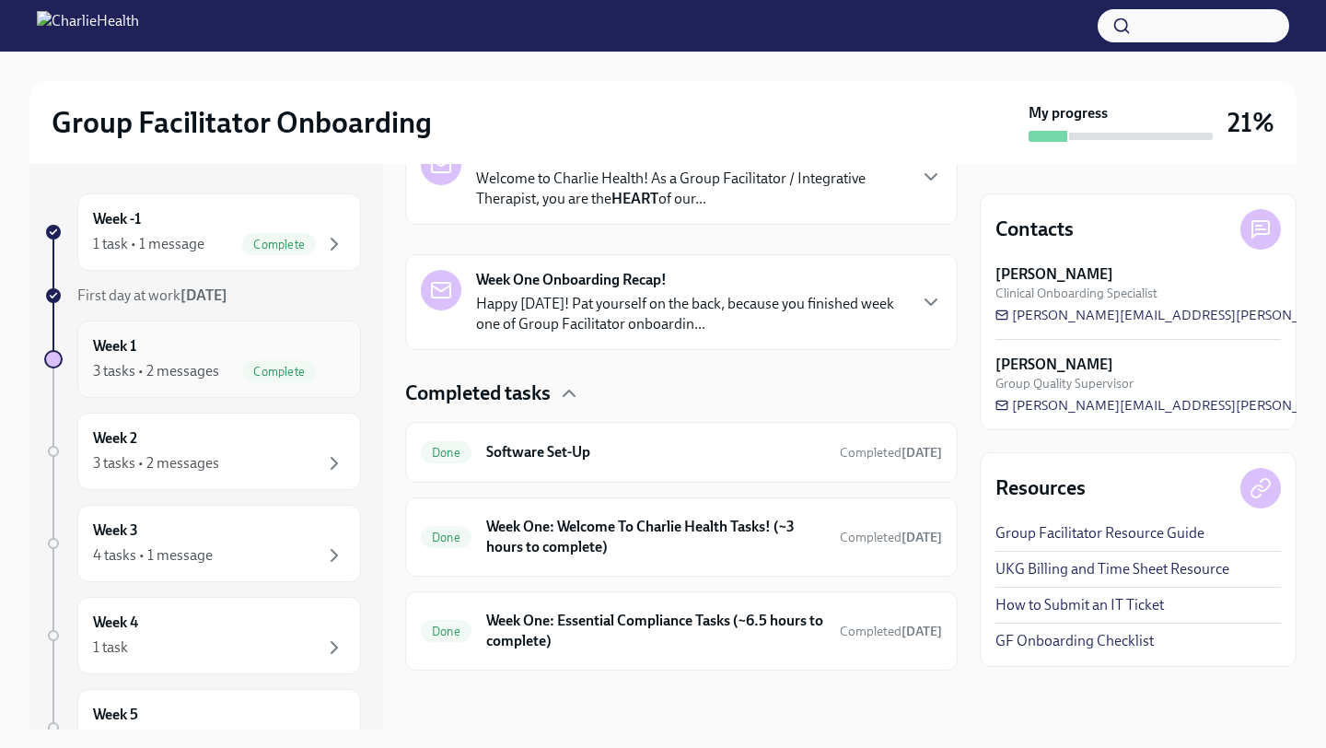
click at [156, 352] on div "Week 1 3 tasks • 2 messages Complete" at bounding box center [219, 359] width 252 height 46
click at [208, 251] on div "1 task • 1 message Complete" at bounding box center [219, 244] width 252 height 22
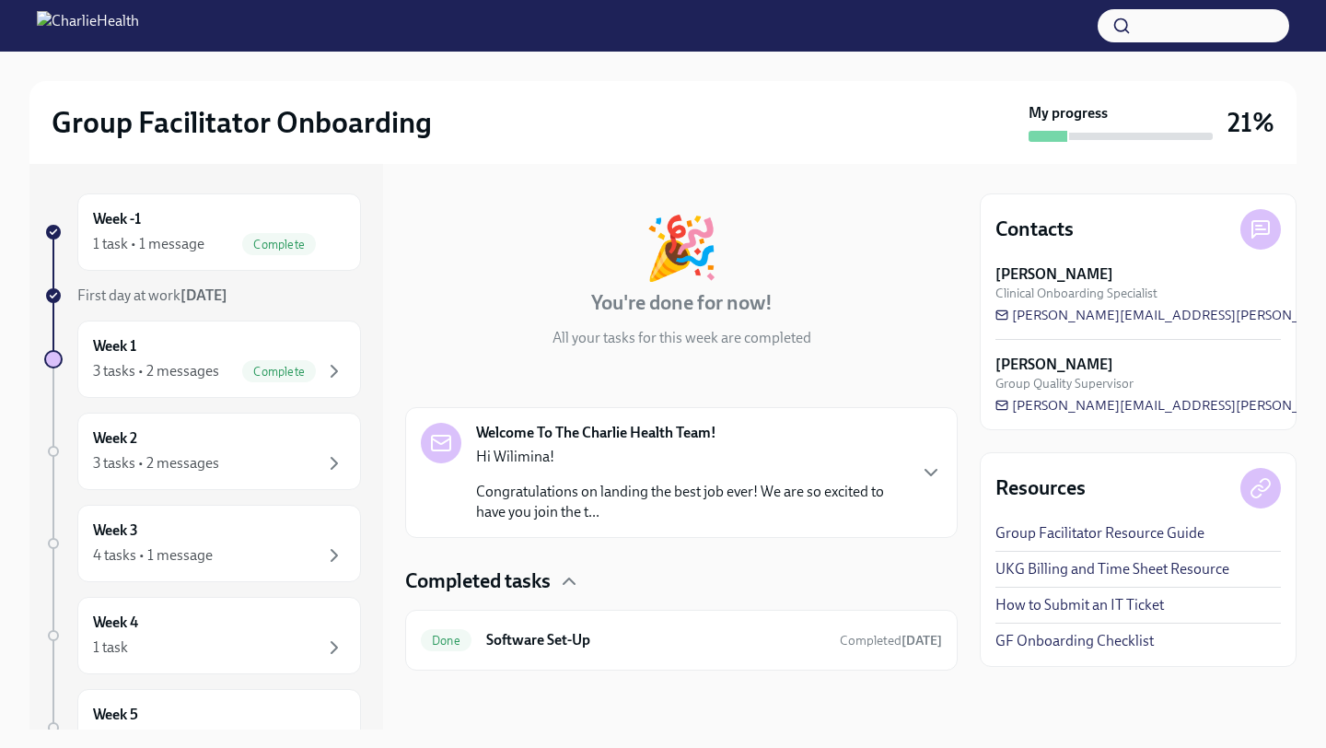
click at [818, 565] on div "🎉 You're done for now! All your tasks for this week are completed Welcome To Th…" at bounding box center [681, 429] width 552 height 482
click at [275, 384] on div "Week 1 3 tasks • 2 messages Complete" at bounding box center [219, 358] width 284 height 77
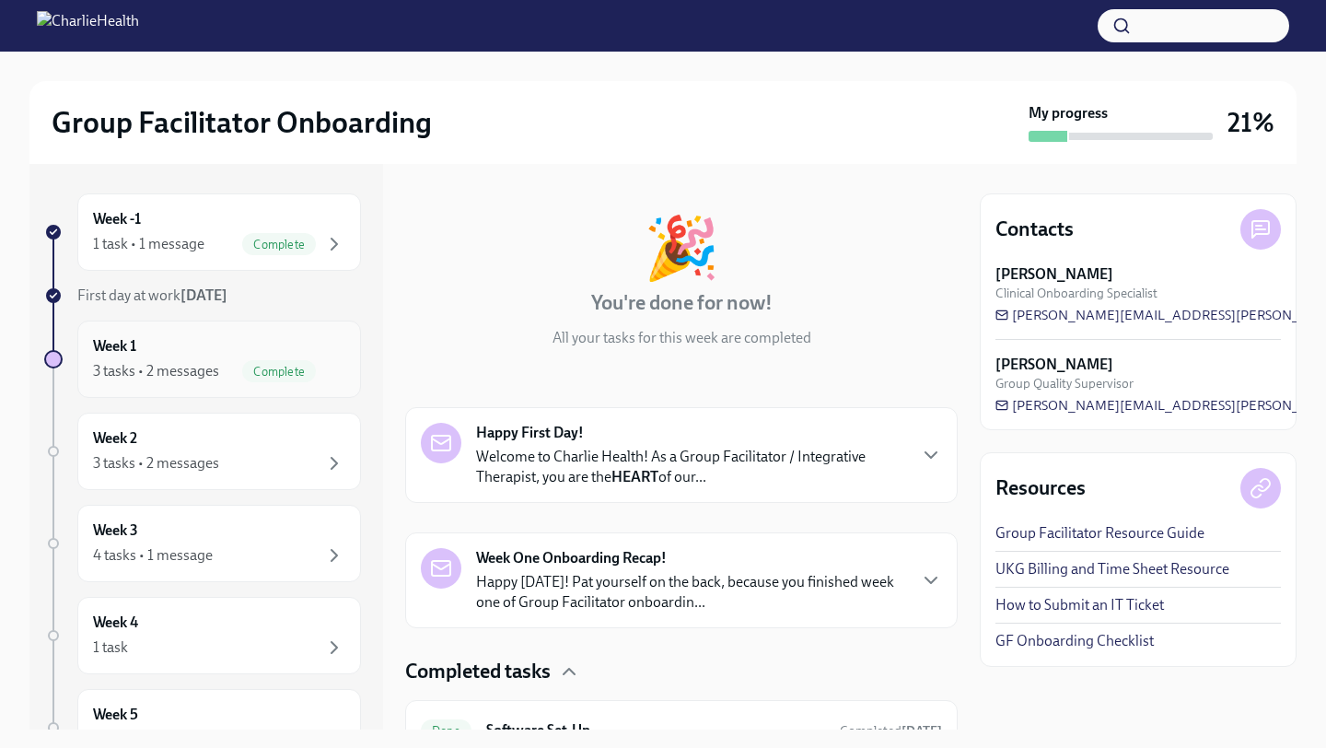
scroll to position [339, 0]
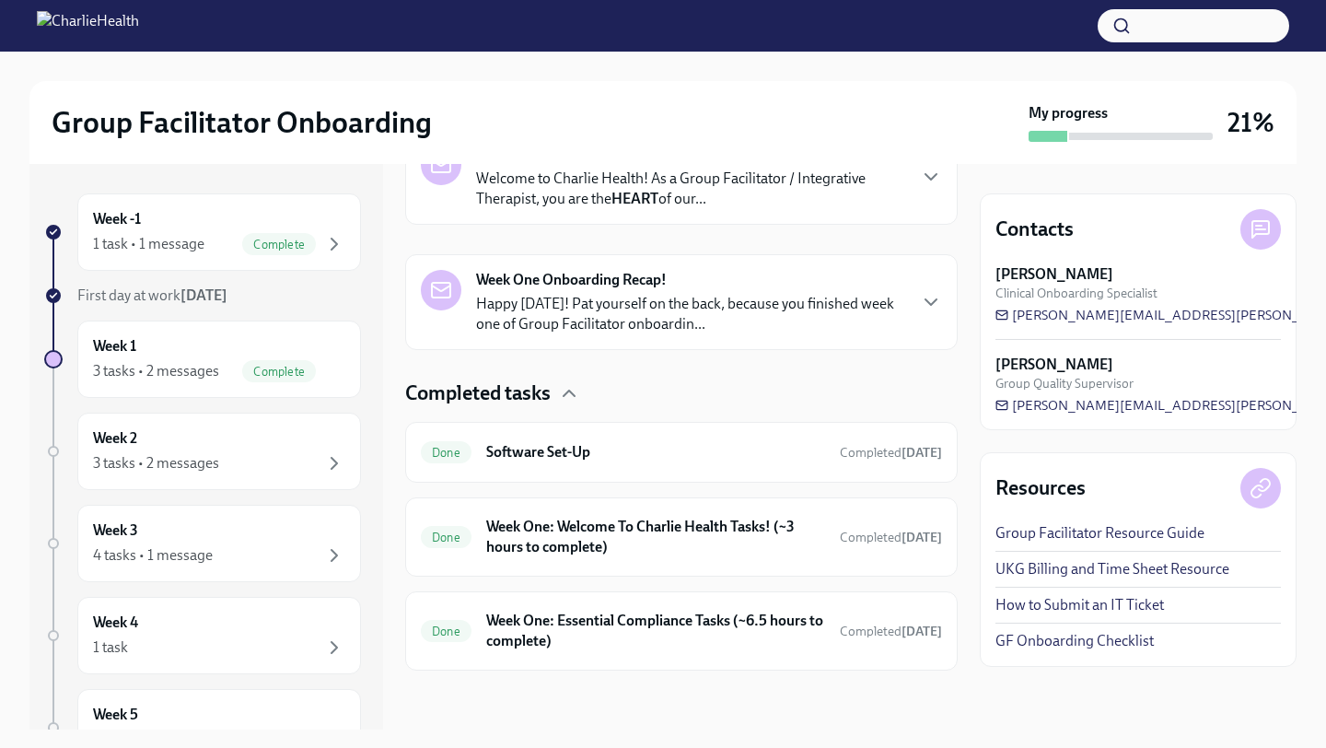
click at [811, 400] on div "Completed tasks" at bounding box center [681, 393] width 552 height 28
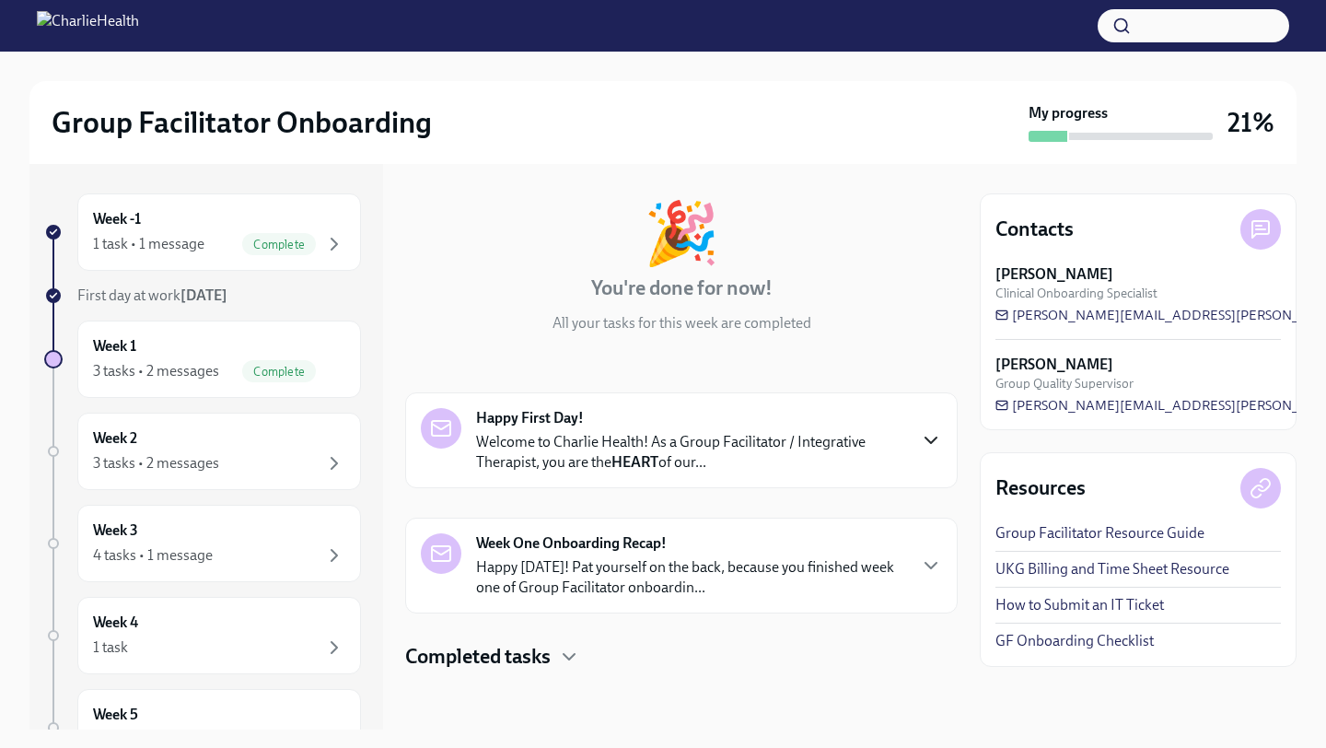
click at [941, 440] on icon "button" at bounding box center [931, 440] width 22 height 22
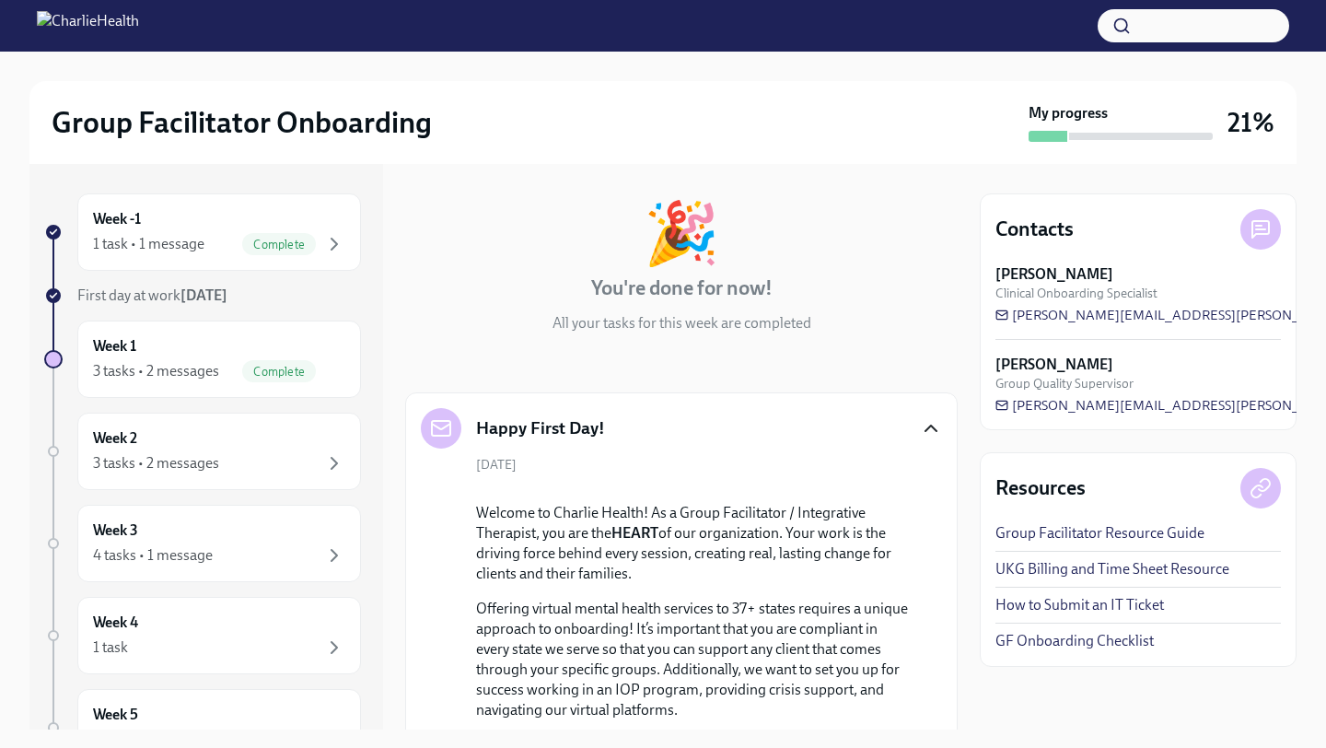
click at [972, 504] on div "Week -1 1 task • 1 message Complete First day at work [DATE] Week 1 3 tasks • 2…" at bounding box center [662, 446] width 1267 height 565
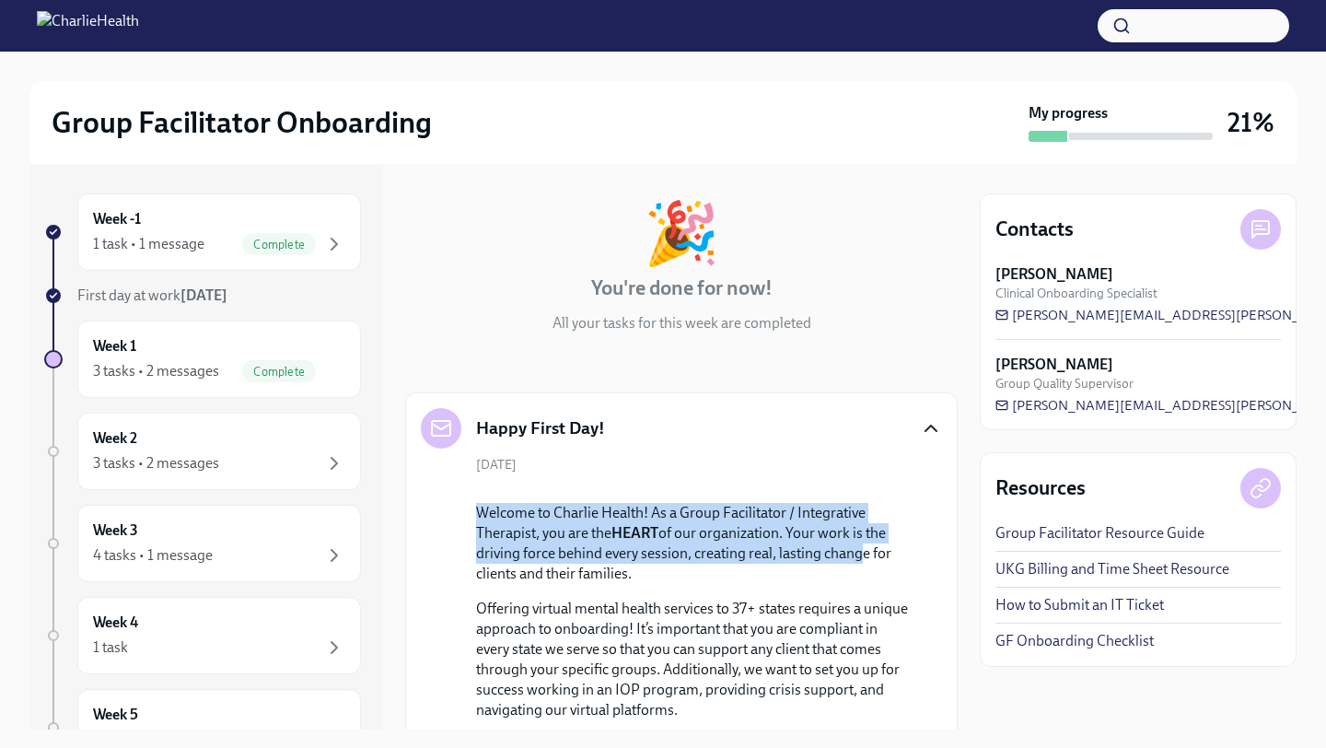
drag, startPoint x: 966, startPoint y: 505, endPoint x: 852, endPoint y: 737, distance: 258.6
click at [852, 737] on div "Group Facilitator Onboarding My progress 21% Week -1 1 task • 1 message Complet…" at bounding box center [663, 374] width 1326 height 748
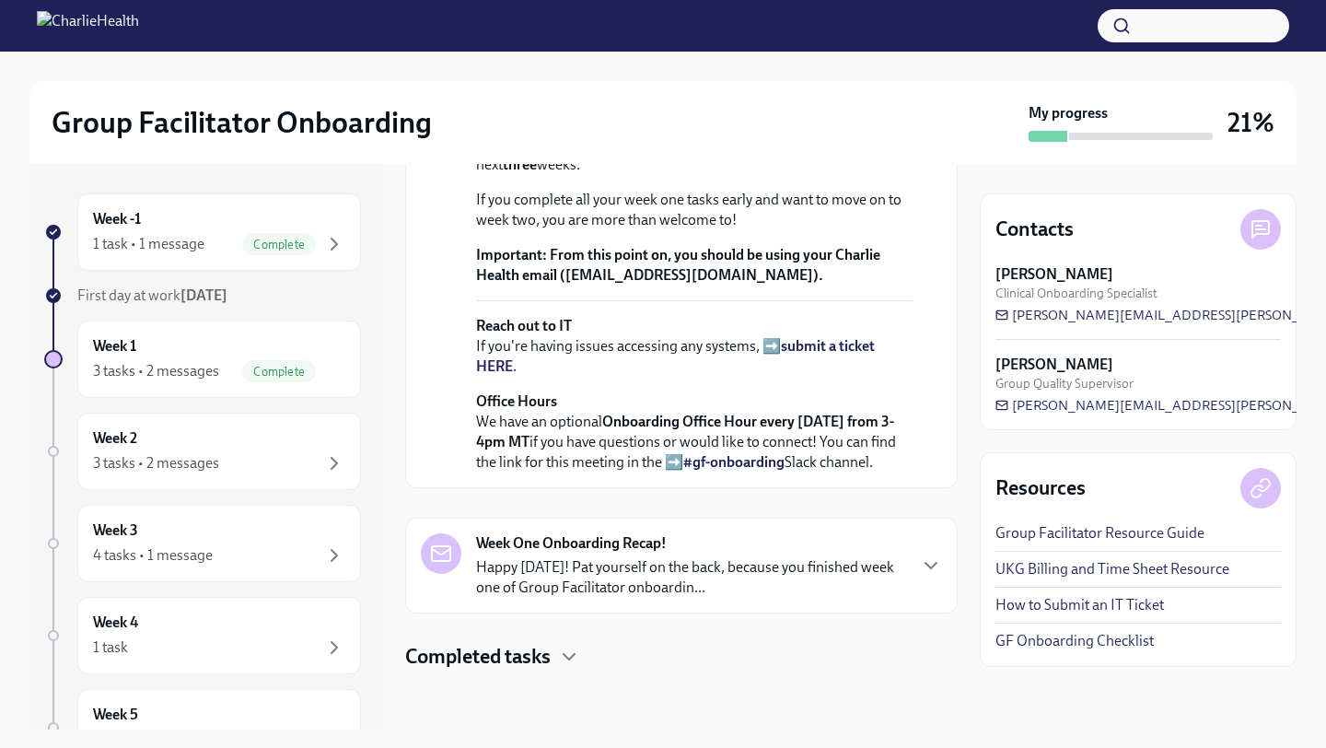
scroll to position [900, 0]
click at [566, 651] on icon "button" at bounding box center [569, 656] width 22 height 22
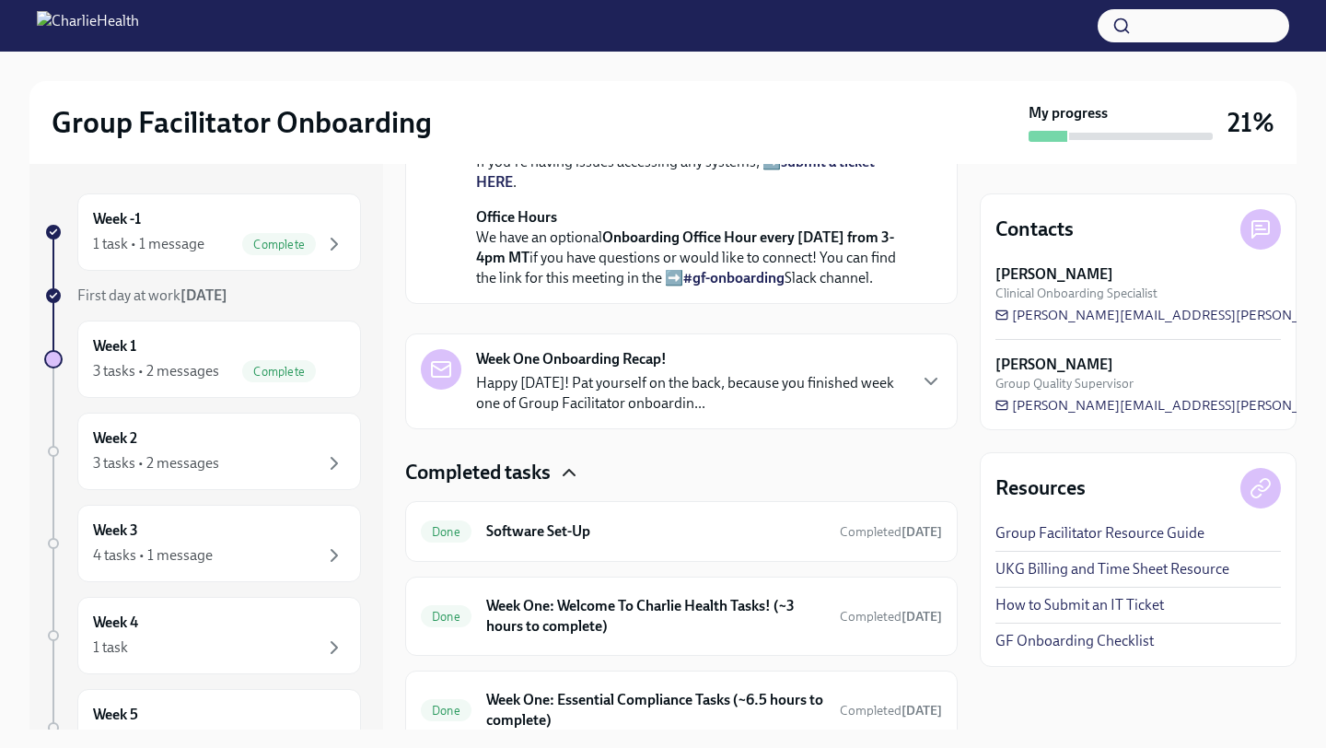
click at [959, 653] on div "Week -1 1 task • 1 message Complete First day at work [DATE] Week 1 3 tasks • 2…" at bounding box center [662, 446] width 1267 height 565
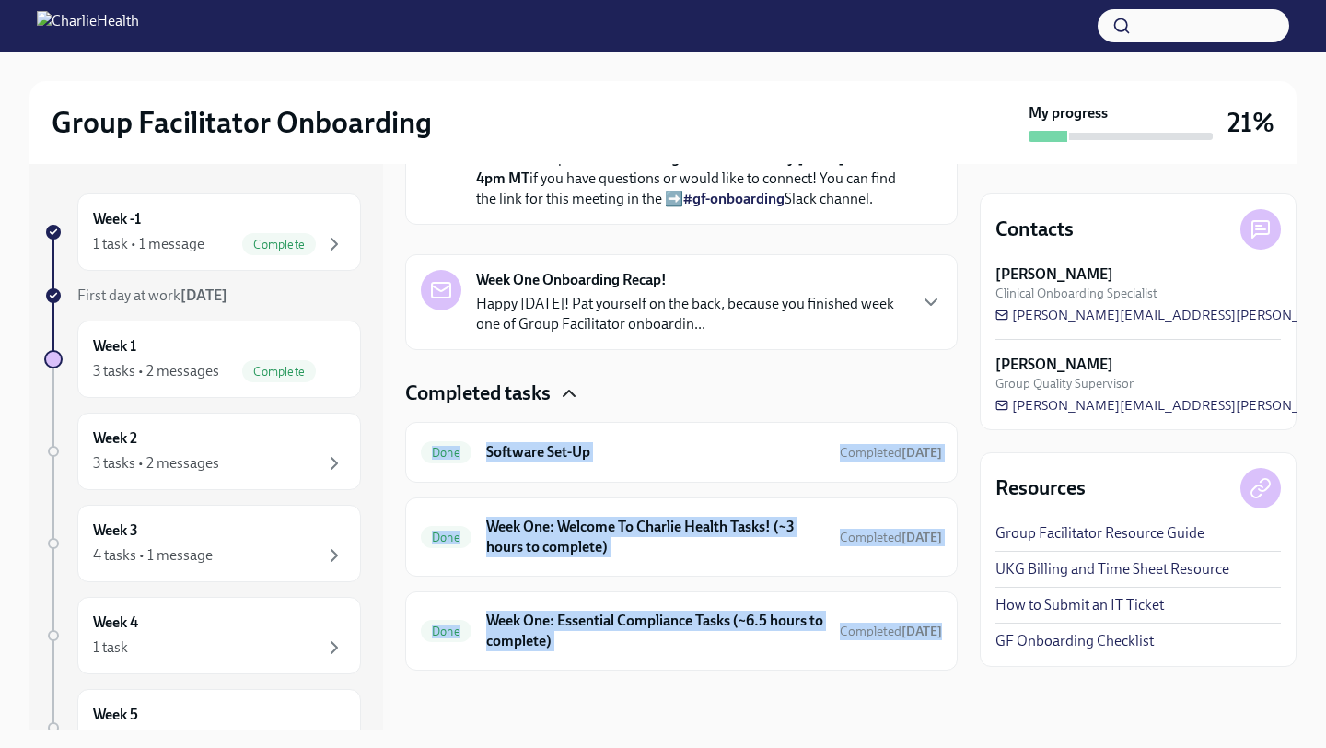
scroll to position [1164, 0]
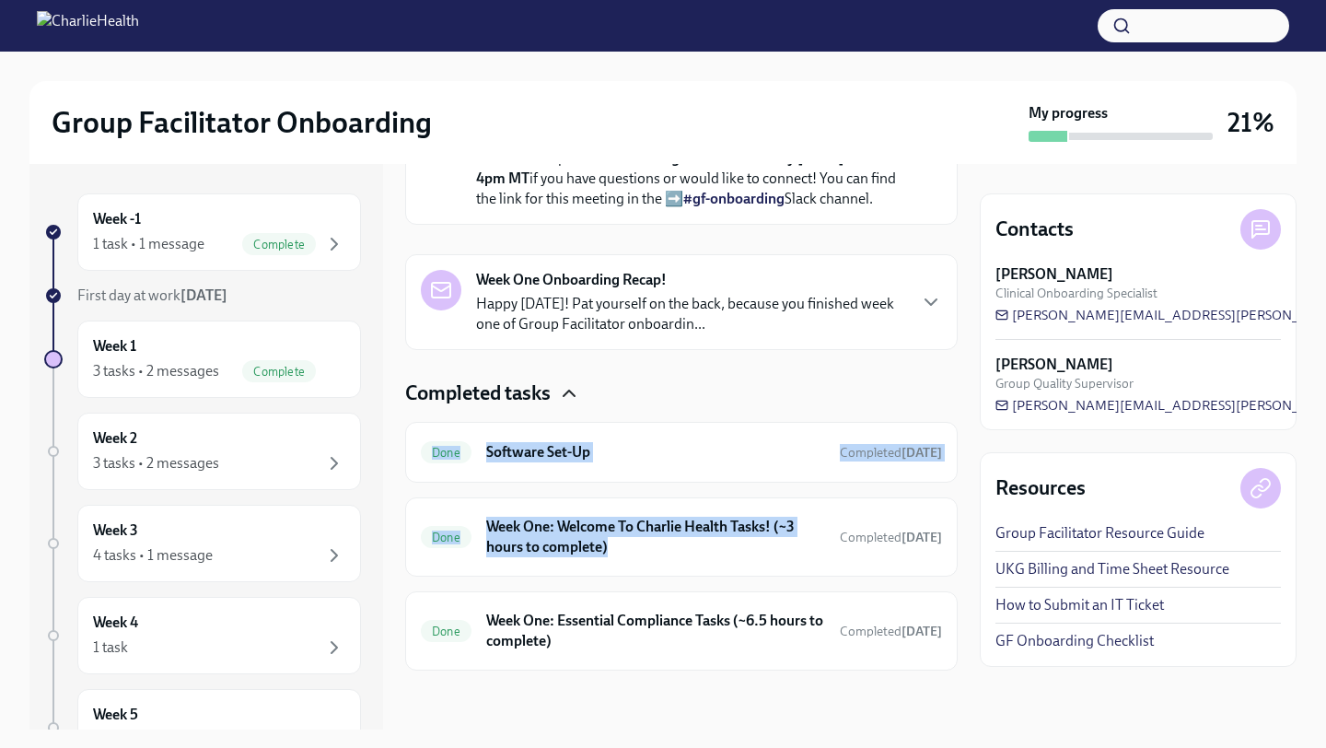
drag, startPoint x: 939, startPoint y: 657, endPoint x: 974, endPoint y: 461, distance: 199.2
click at [971, 469] on div "Week -1 1 task • 1 message Complete First day at work [DATE] Week 1 3 tasks • 2…" at bounding box center [662, 446] width 1267 height 565
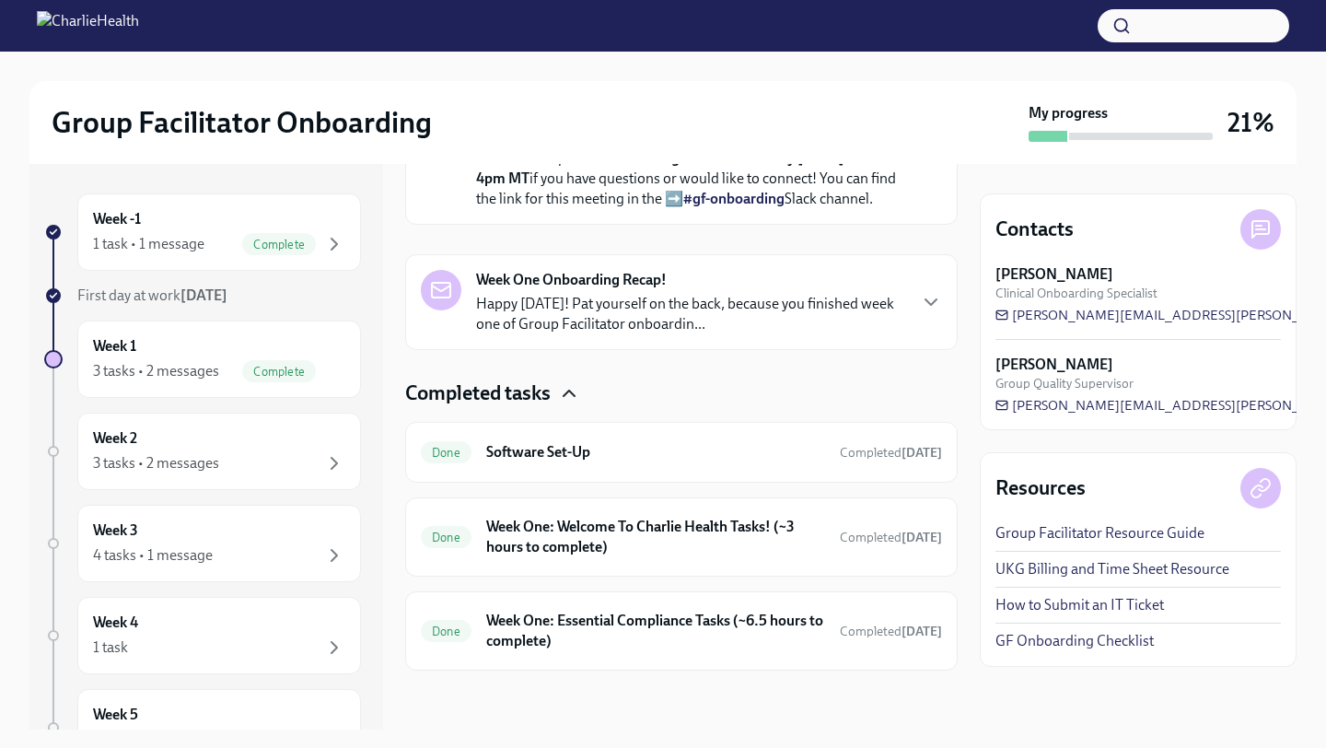
click at [798, 746] on div "Group Facilitator Onboarding My progress 21% Week -1 1 task • 1 message Complet…" at bounding box center [663, 374] width 1326 height 748
click at [608, 520] on h6 "Week One: Welcome To Charlie Health Tasks! (~3 hours to complete)" at bounding box center [655, 536] width 339 height 41
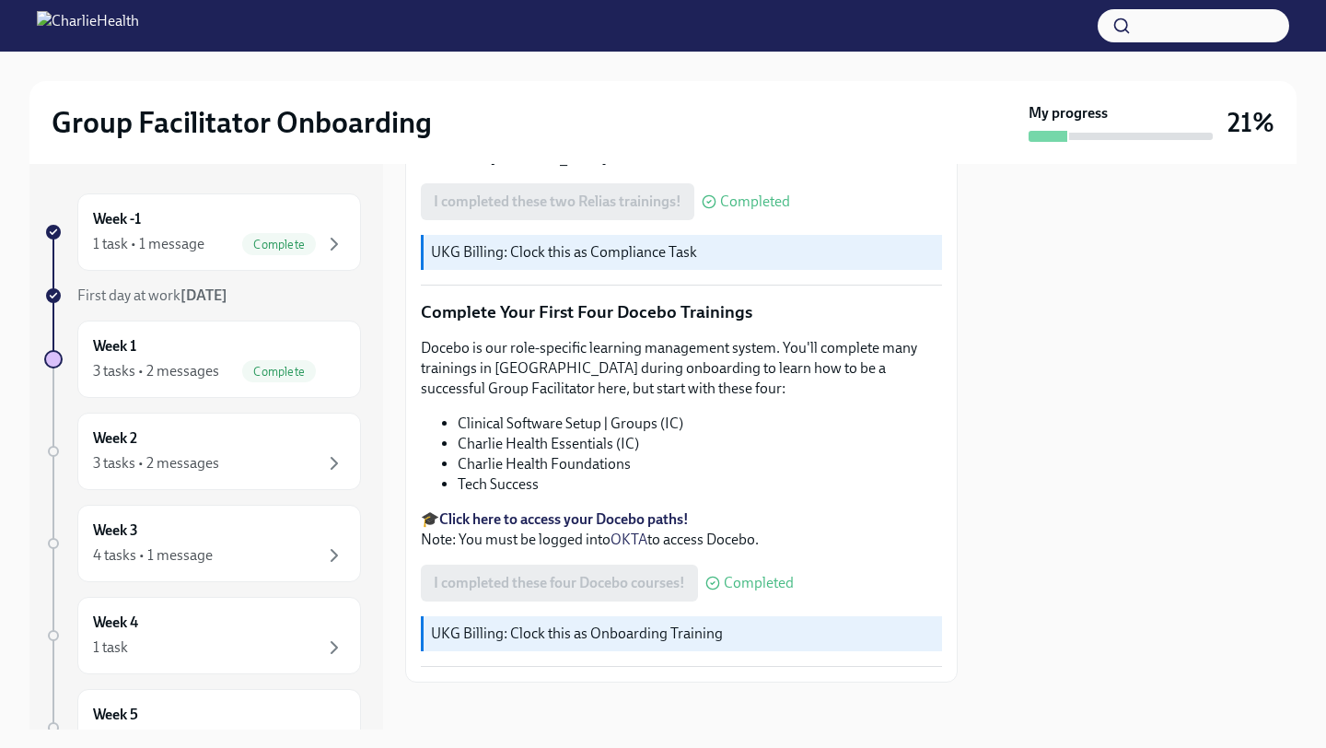
scroll to position [2282, 0]
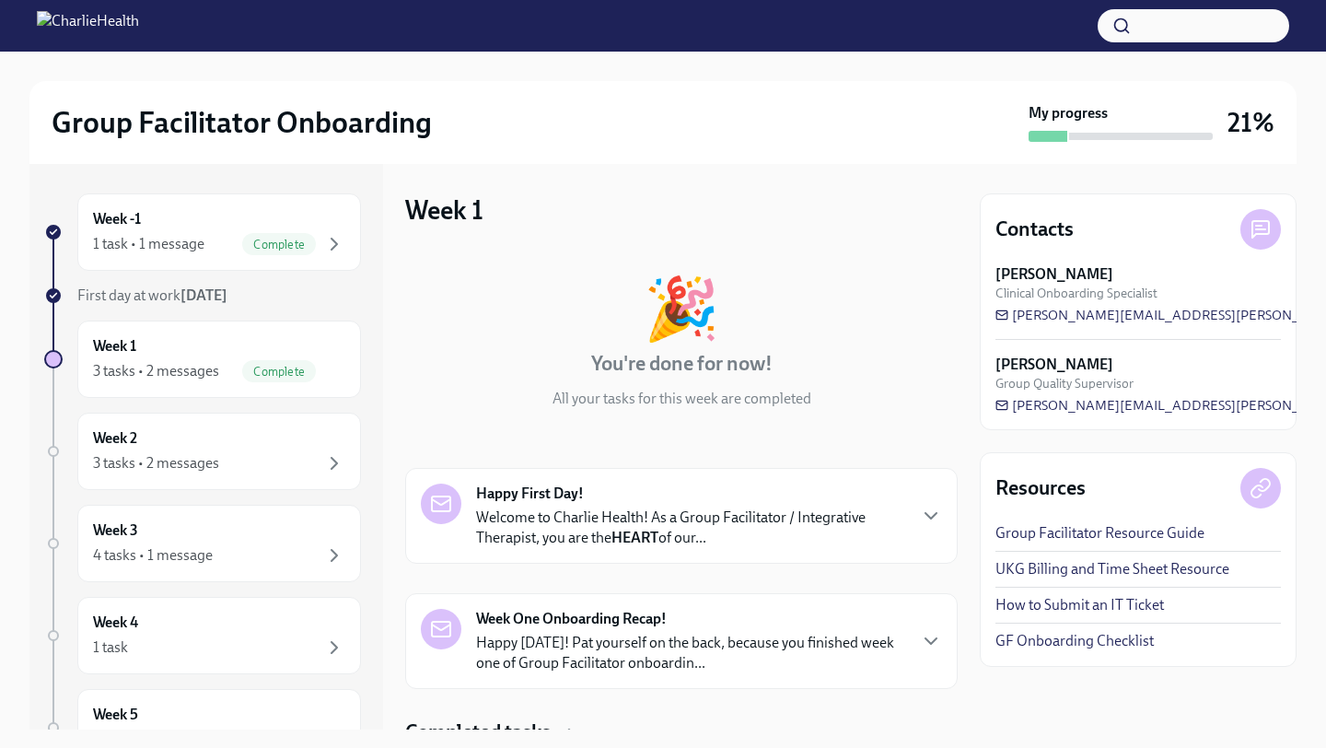
click at [880, 430] on div "🎉 You're done for now! All your tasks for this week are completed Happy First D…" at bounding box center [681, 629] width 552 height 760
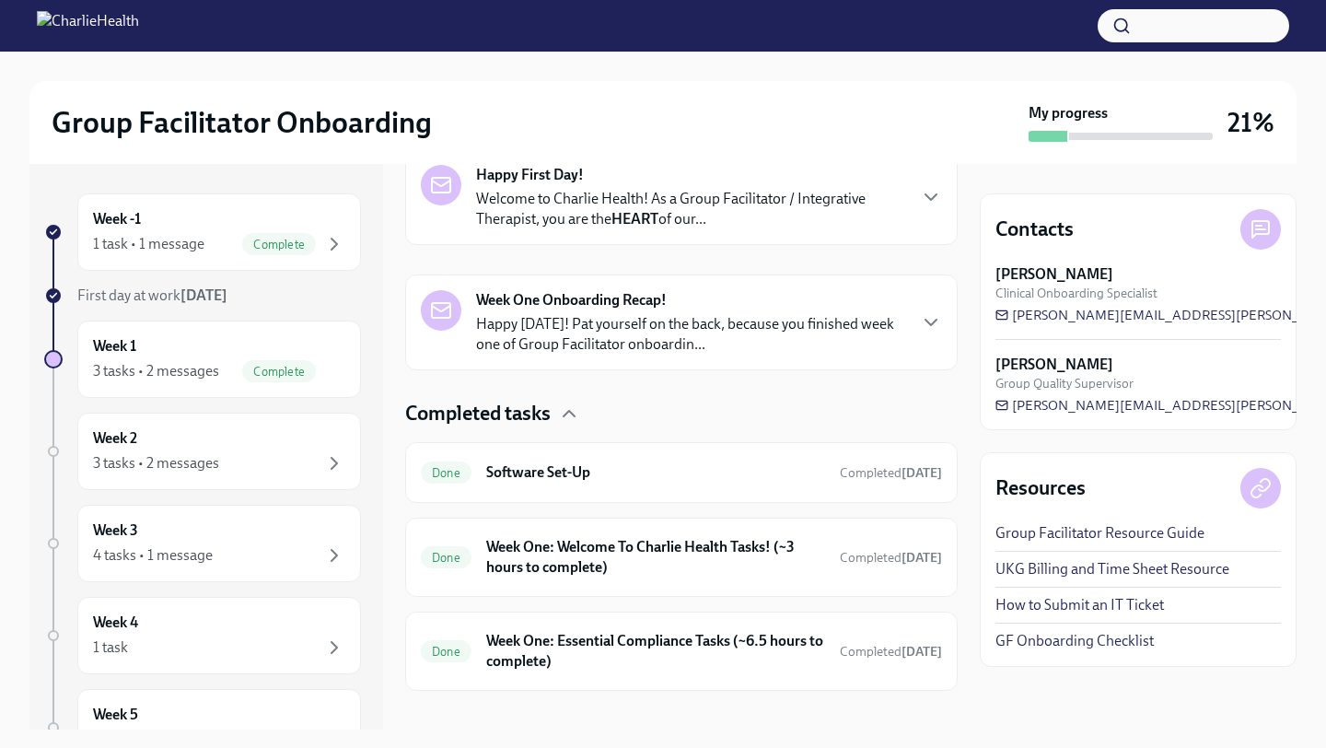
scroll to position [339, 0]
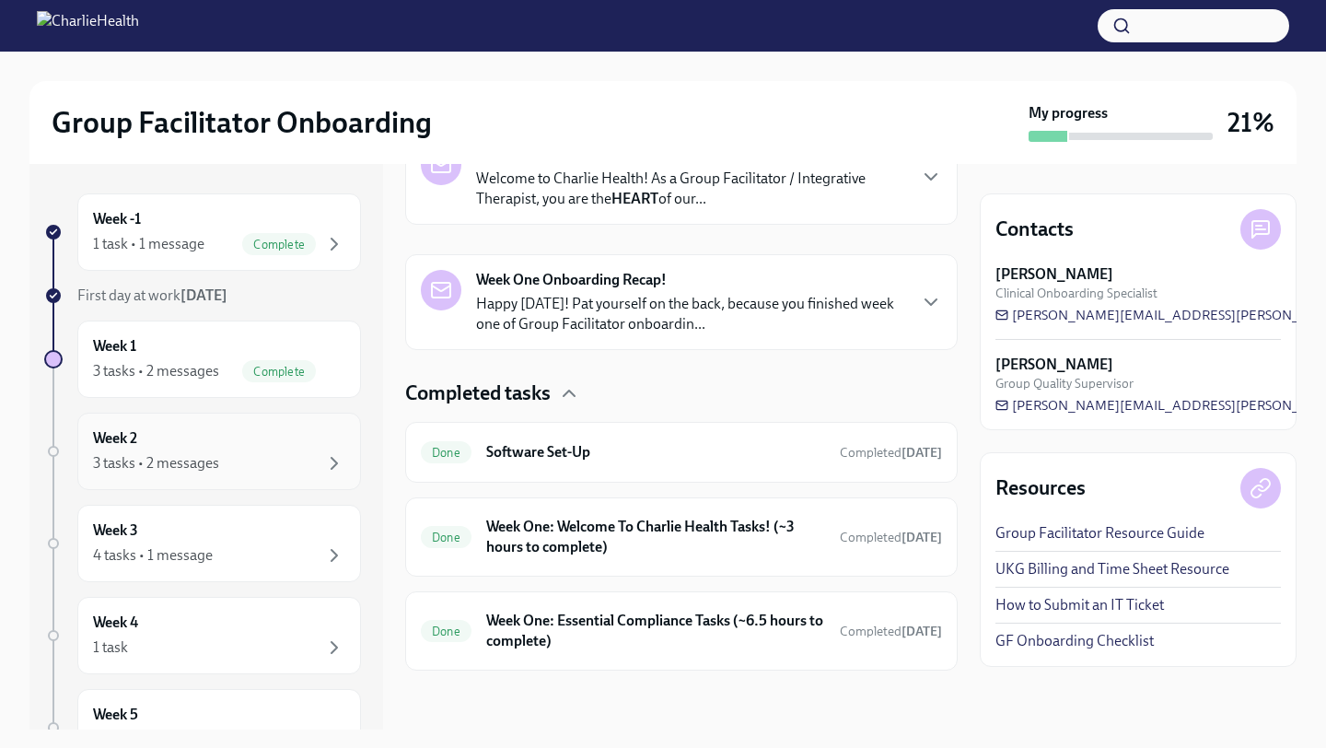
click at [171, 470] on div "3 tasks • 2 messages" at bounding box center [156, 463] width 126 height 20
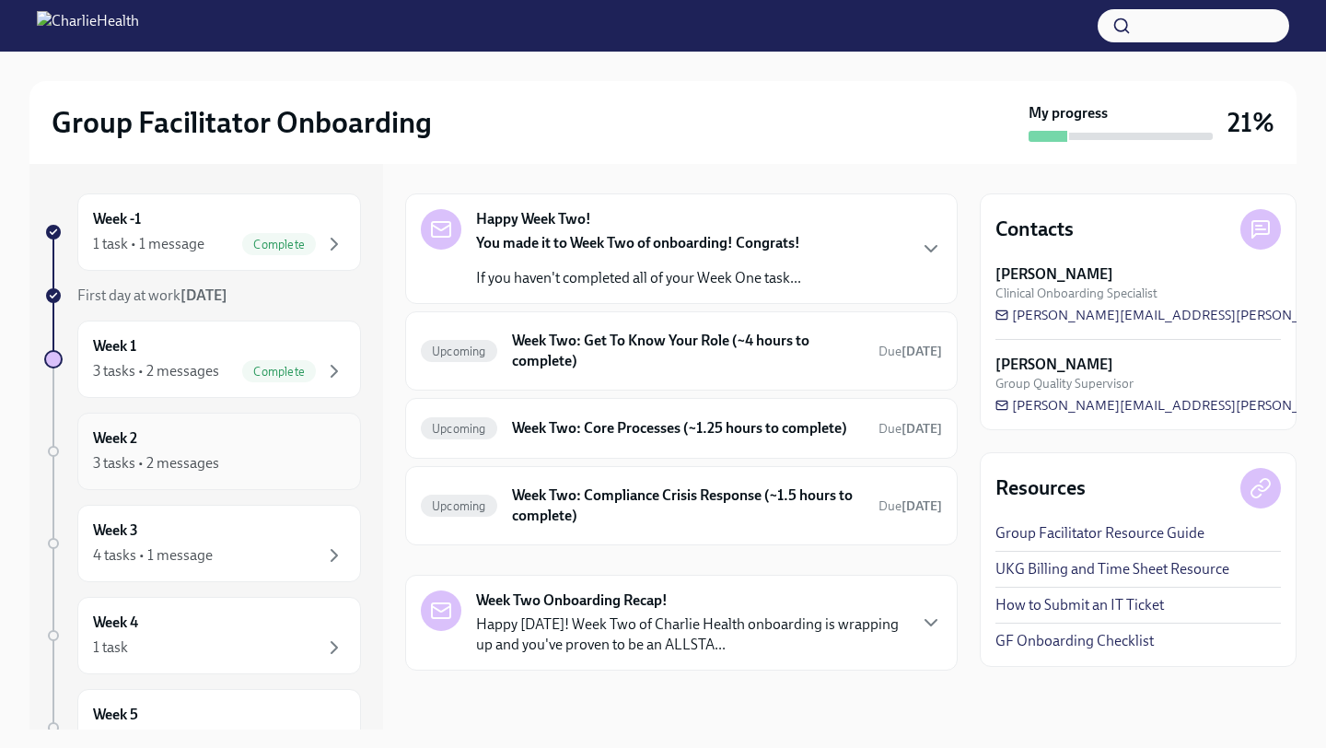
scroll to position [55, 0]
click at [923, 245] on icon "button" at bounding box center [931, 249] width 22 height 22
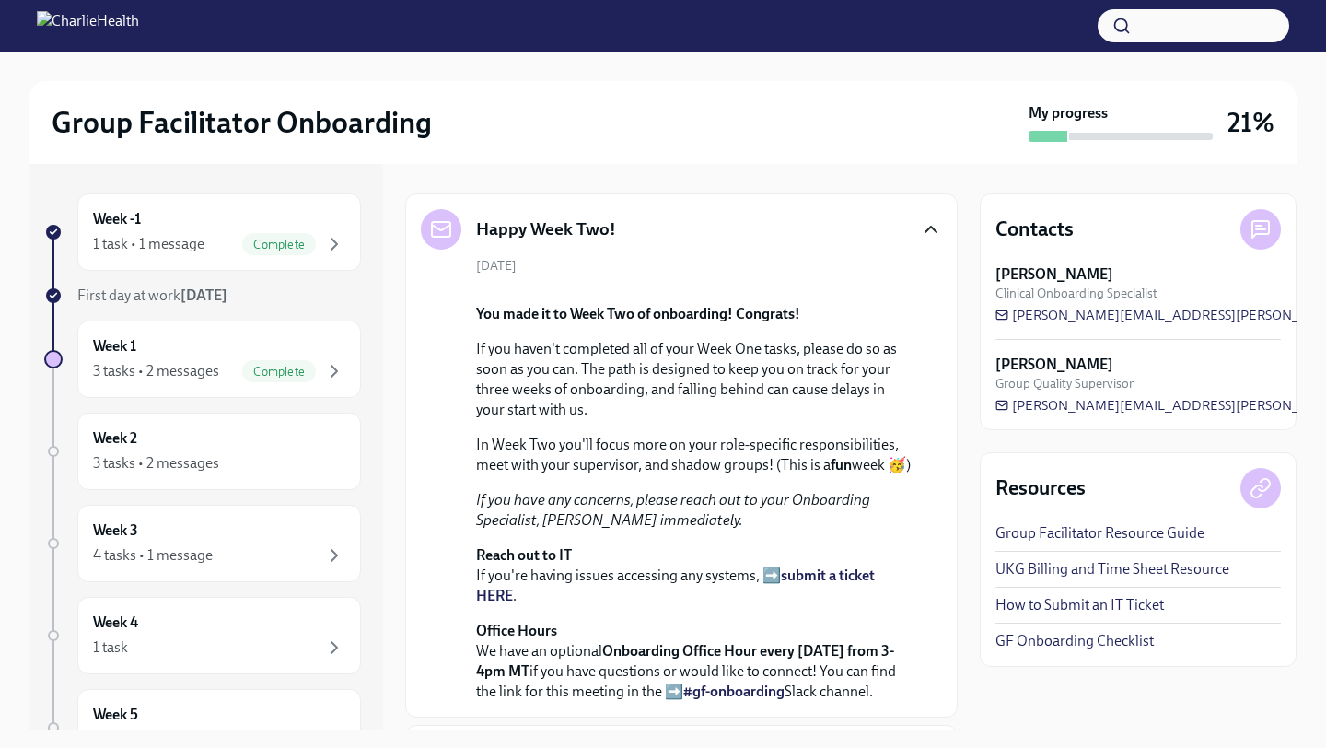
click at [943, 435] on div "Happy Week Two! [DATE] You made it to Week Two of onboarding! Congrats! If you …" at bounding box center [681, 455] width 552 height 524
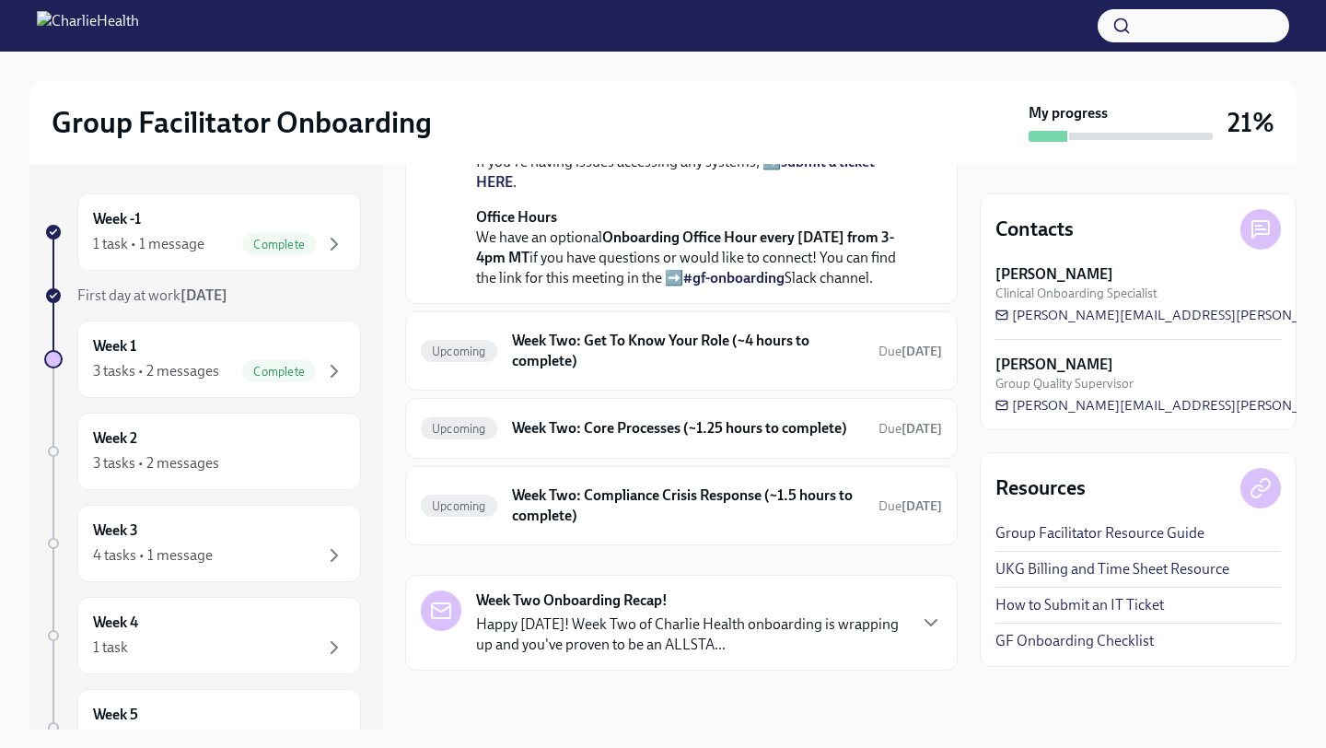
scroll to position [592, 0]
click at [786, 371] on h6 "Week Two: Get To Know Your Role (~4 hours to complete)" at bounding box center [688, 351] width 352 height 41
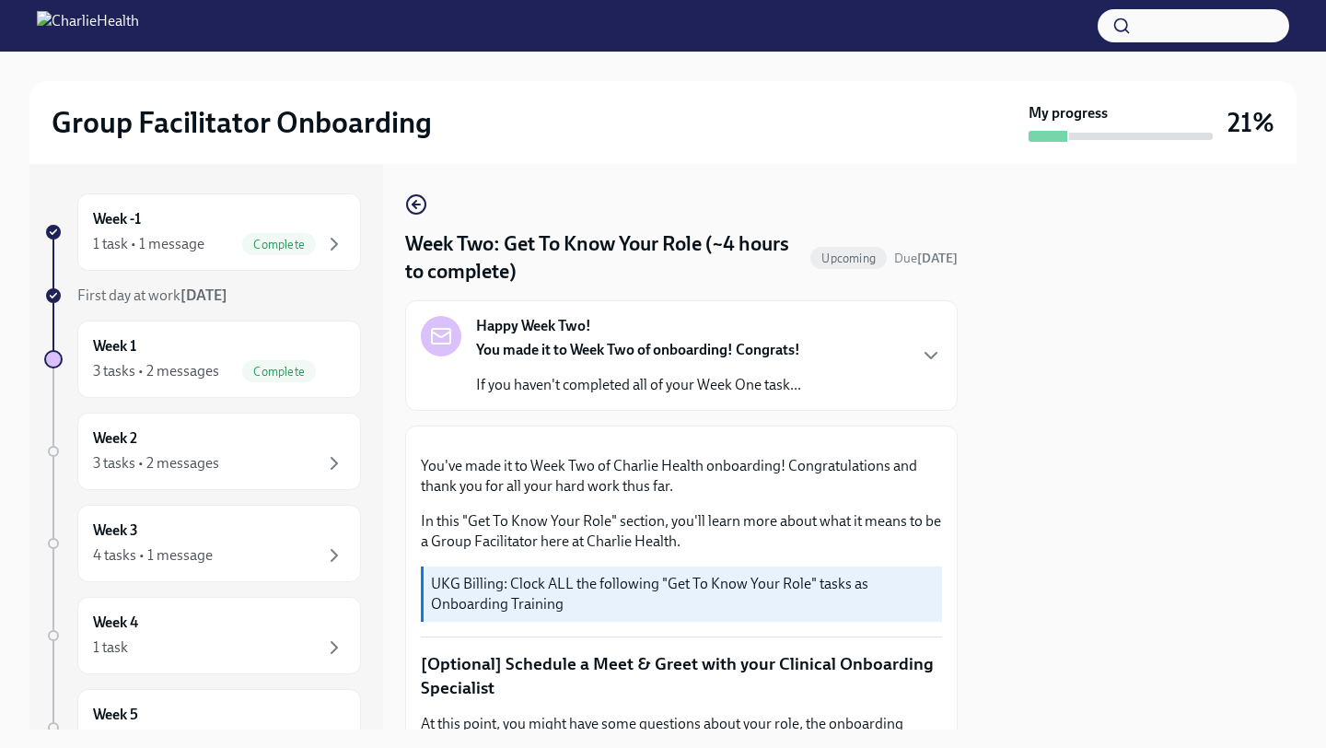
click at [972, 605] on div "Week -1 1 task • 1 message Complete First day at work [DATE] Week 1 3 tasks • 2…" at bounding box center [662, 446] width 1267 height 565
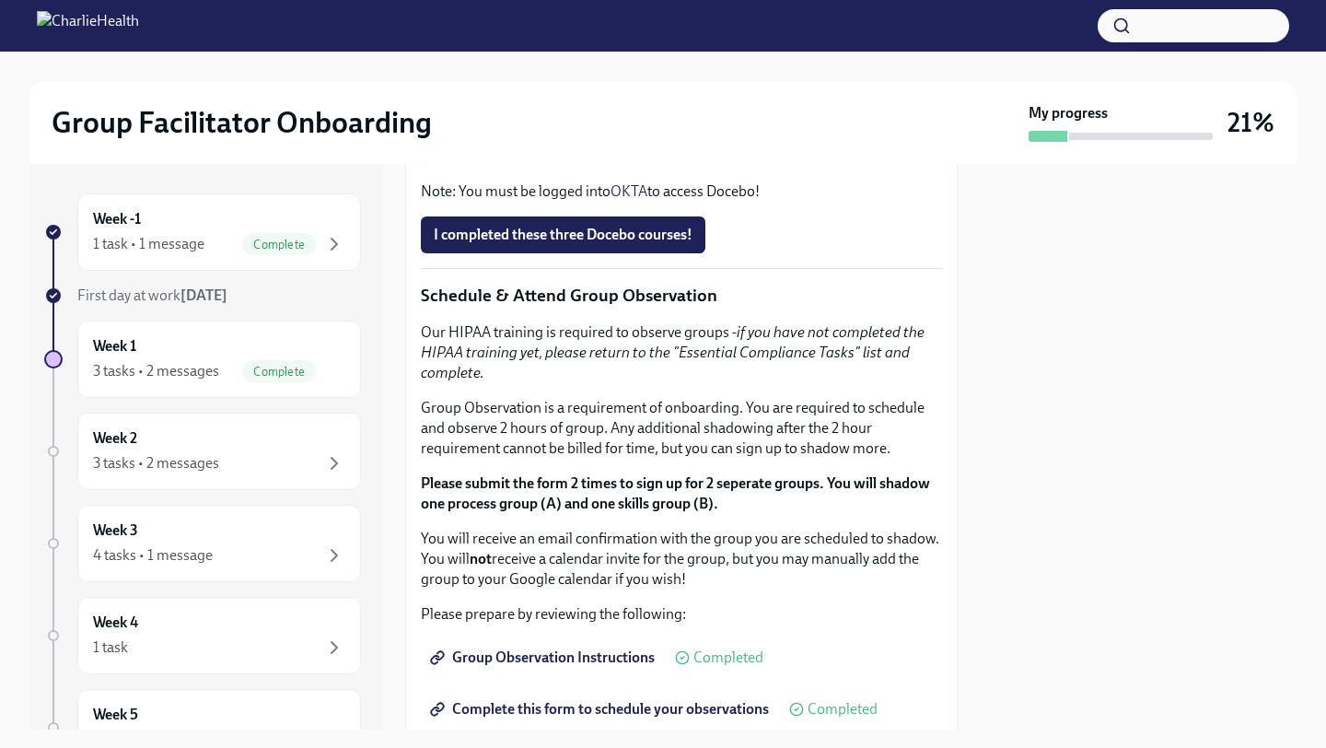
scroll to position [884, 0]
click at [635, 164] on strong "Click here to access your Docebo!" at bounding box center [544, 154] width 211 height 17
